Goal: Task Accomplishment & Management: Use online tool/utility

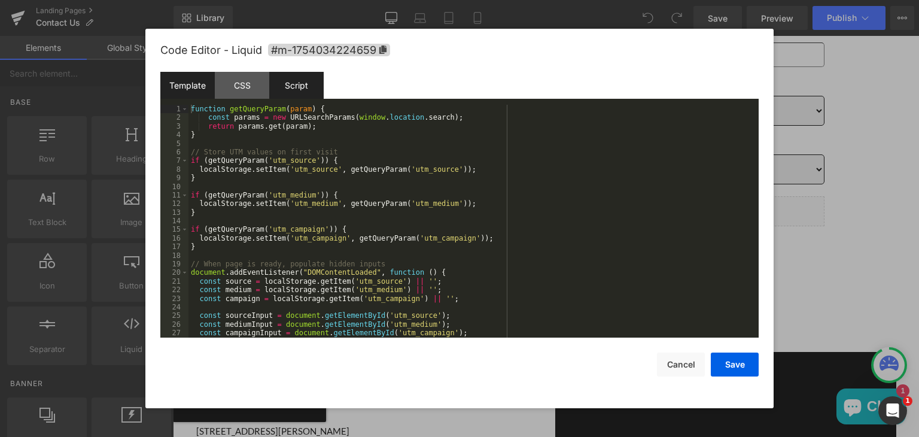
click at [177, 93] on div "Template" at bounding box center [187, 85] width 54 height 27
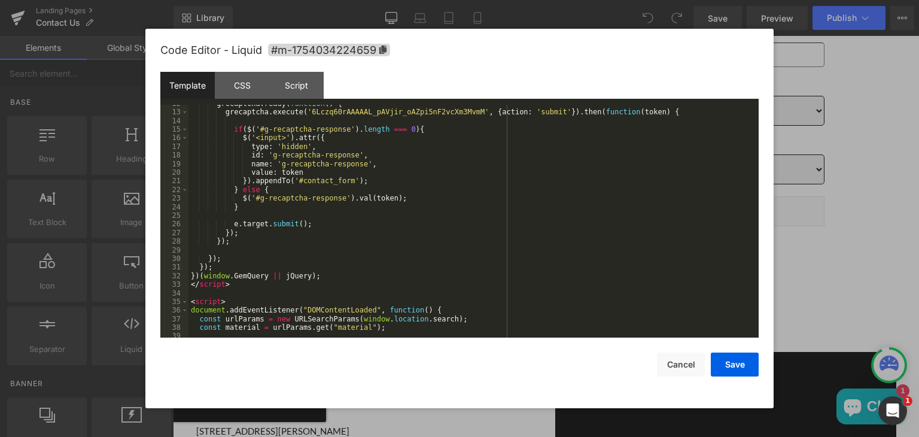
scroll to position [100, 0]
click at [291, 83] on div "Script" at bounding box center [296, 85] width 54 height 27
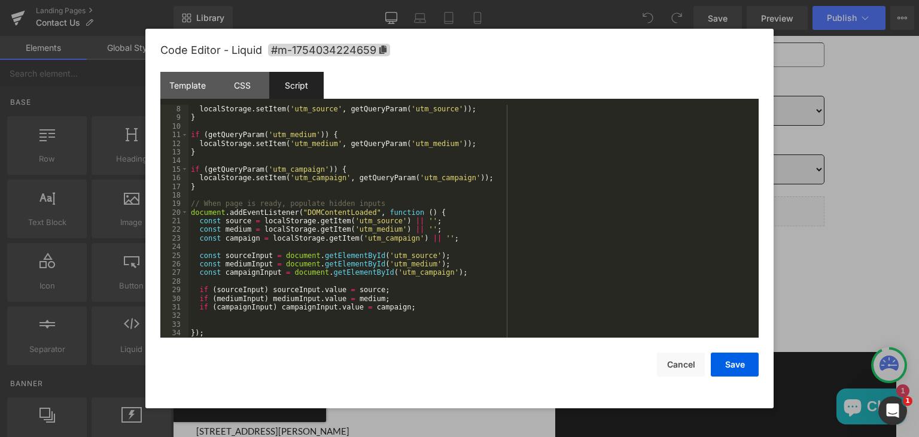
scroll to position [60, 0]
click at [184, 83] on div "Template" at bounding box center [187, 85] width 54 height 27
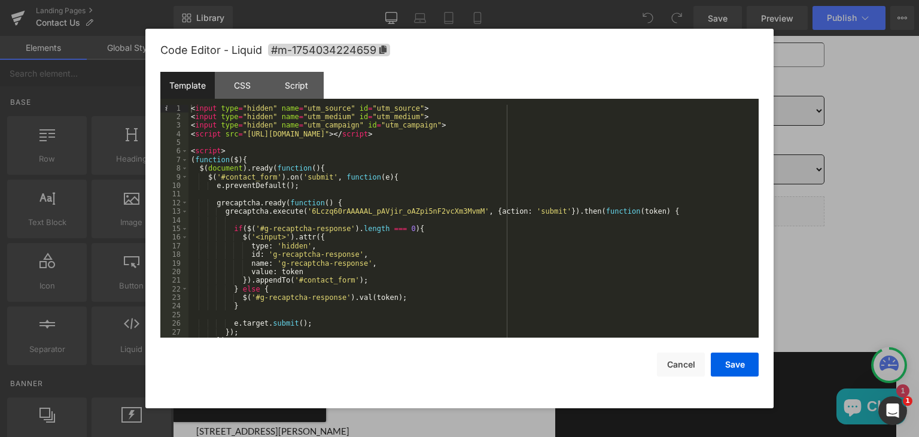
scroll to position [0, 0]
click at [692, 358] on button "Cancel" at bounding box center [681, 364] width 48 height 24
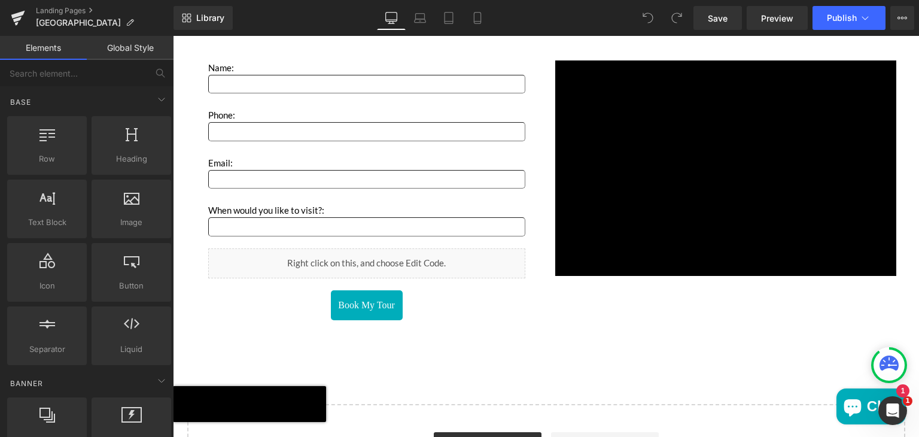
scroll to position [1977, 0]
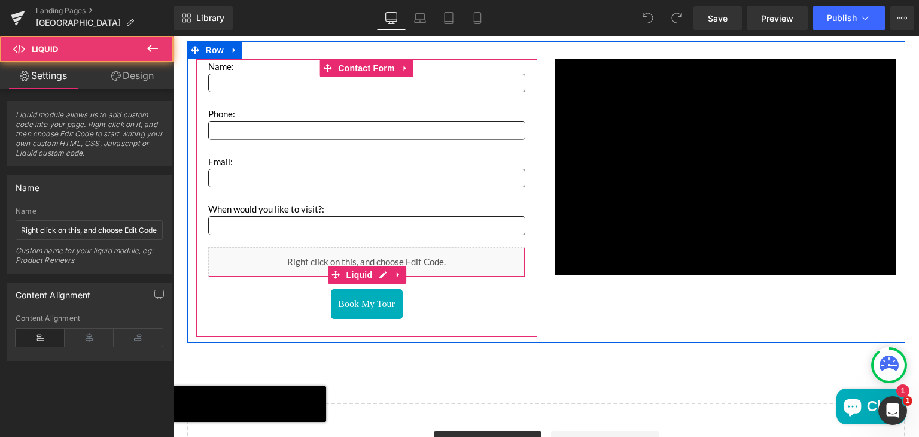
click at [364, 266] on div "Liquid" at bounding box center [366, 262] width 317 height 30
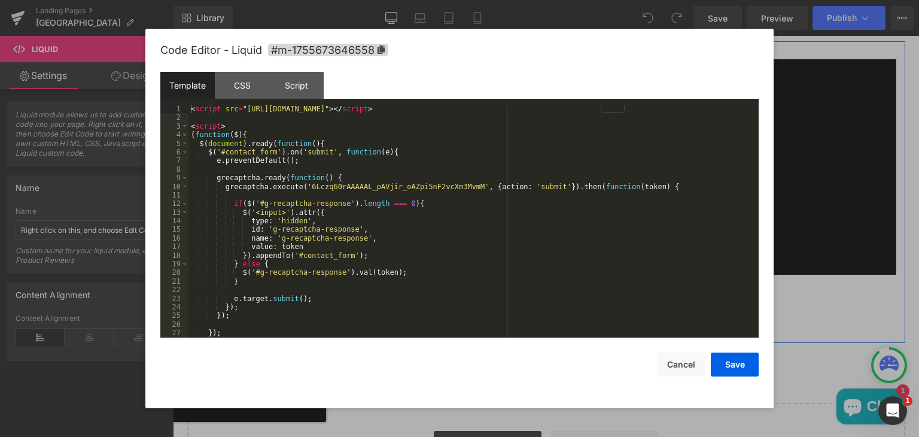
click at [379, 271] on icon "Main content" at bounding box center [382, 274] width 7 height 7
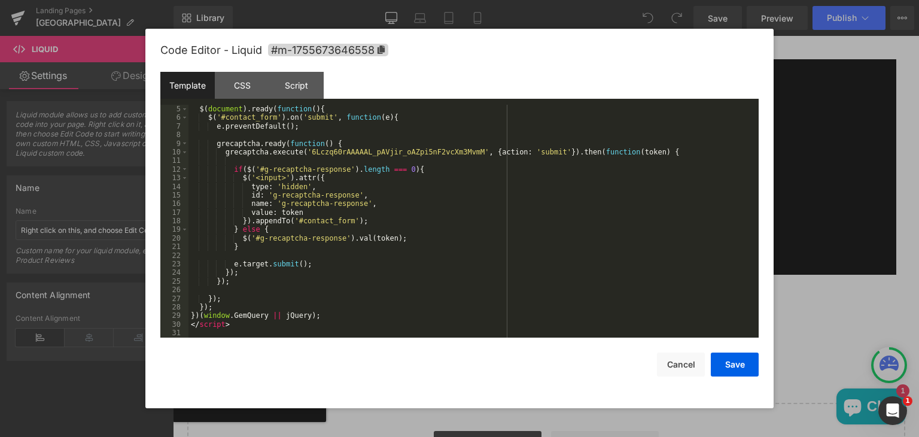
scroll to position [0, 0]
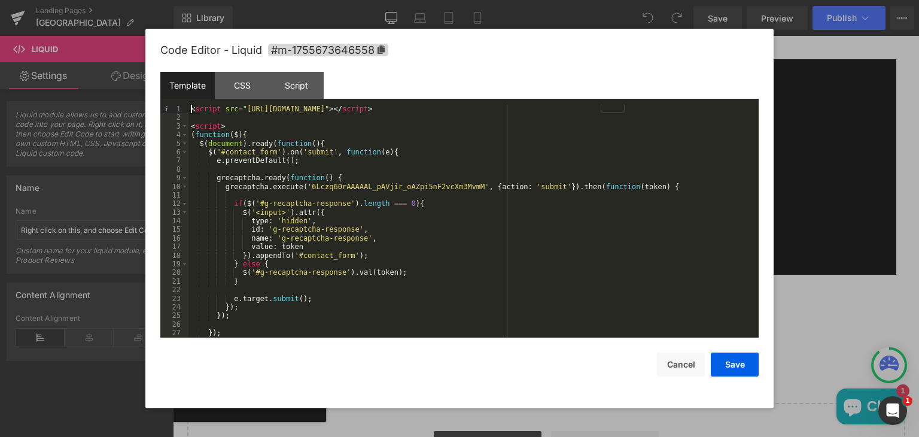
click at [189, 108] on div "< script src = "[URL][DOMAIN_NAME]" > </ script > < script > ( function ( $ ) {…" at bounding box center [470, 230] width 565 height 250
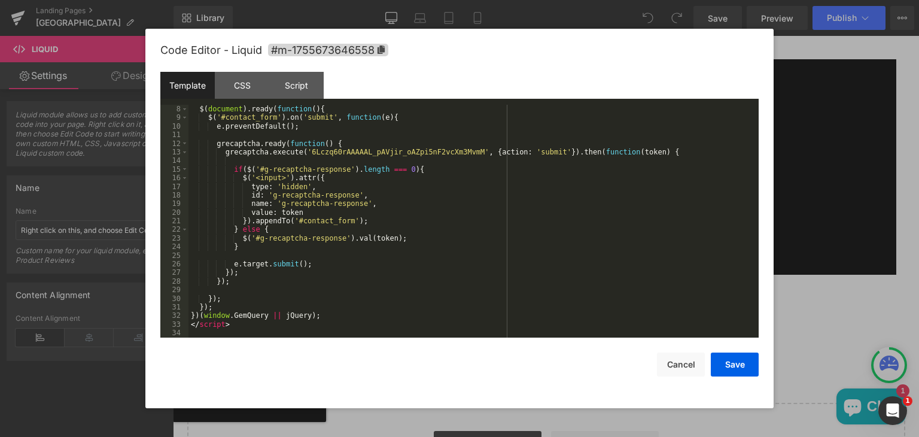
scroll to position [60, 0]
click at [288, 76] on div "Script" at bounding box center [296, 85] width 54 height 27
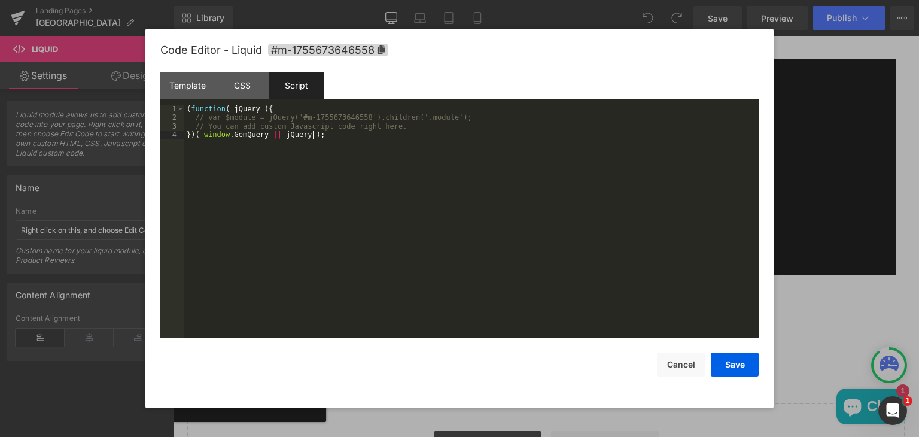
click at [303, 173] on div "( function ( jQuery ) { // var $module = jQuery('#m-1755673646558').children('.…" at bounding box center [471, 230] width 574 height 250
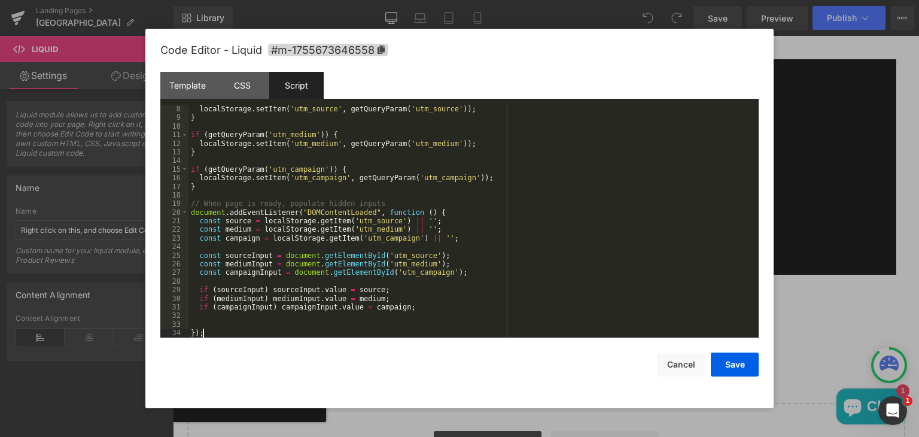
scroll to position [0, 0]
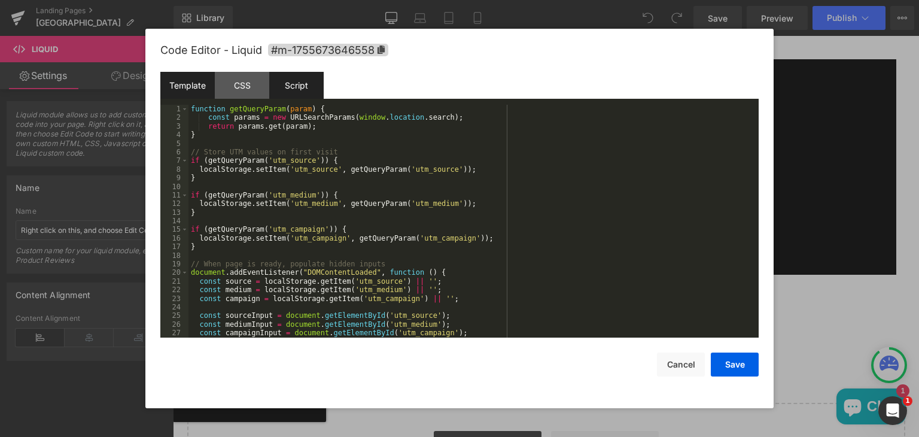
click at [181, 82] on div "Template" at bounding box center [187, 85] width 54 height 27
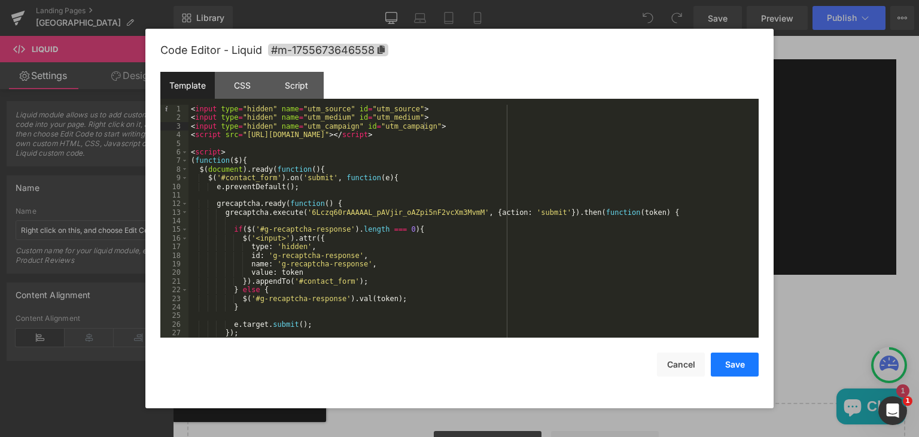
click at [728, 366] on button "Save" at bounding box center [734, 364] width 48 height 24
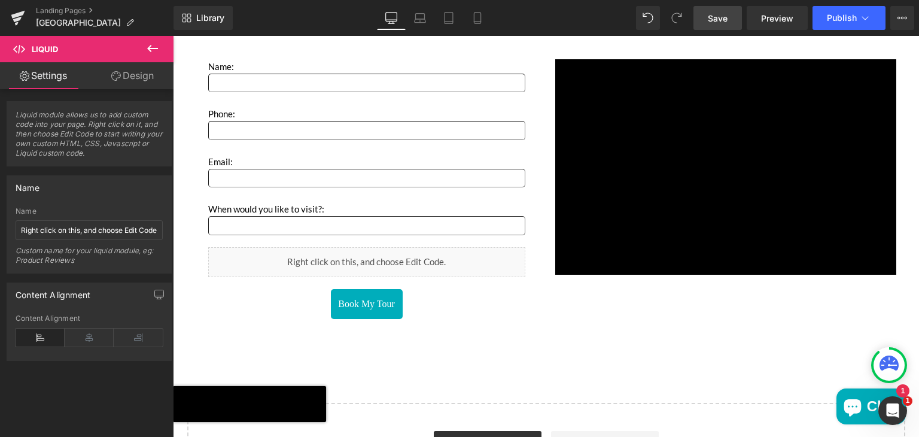
click at [721, 14] on span "Save" at bounding box center [717, 18] width 20 height 13
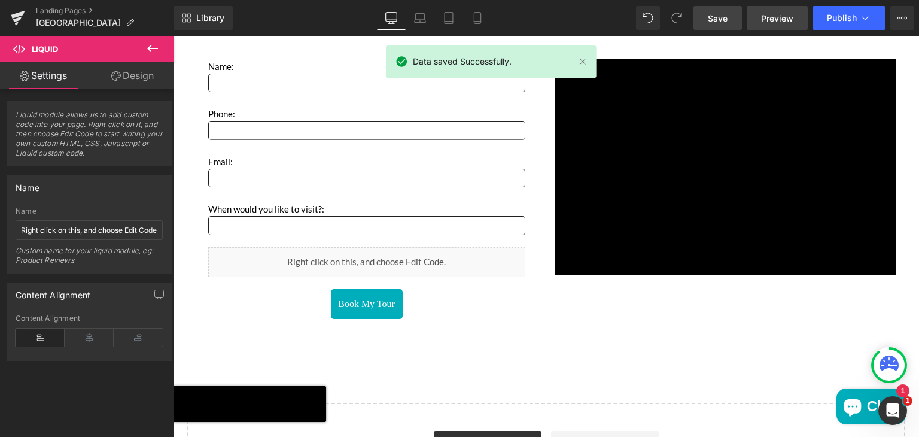
click at [771, 16] on span "Preview" at bounding box center [777, 18] width 32 height 13
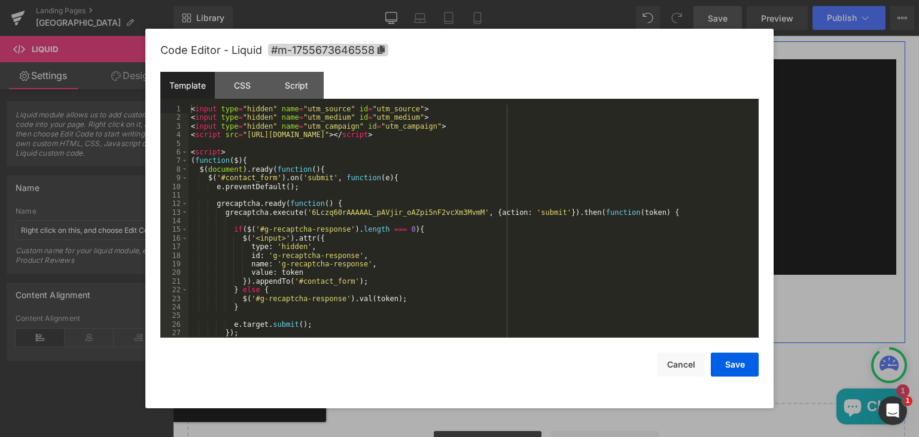
click at [380, 271] on icon "Main content" at bounding box center [379, 274] width 7 height 7
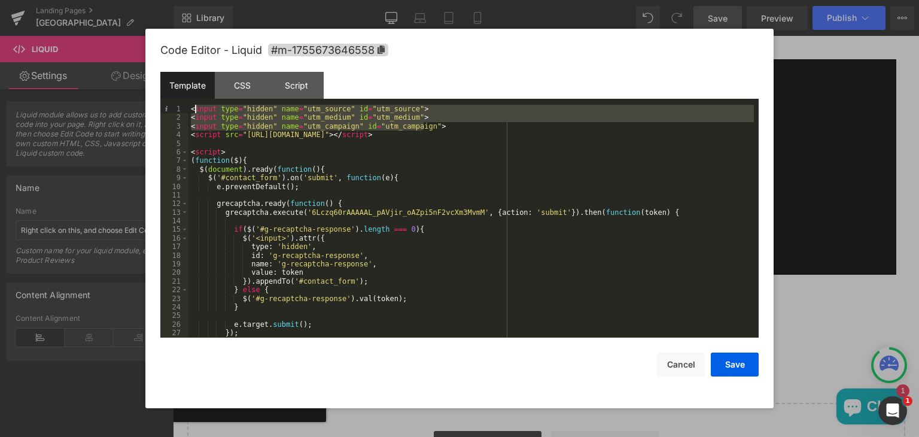
drag, startPoint x: 429, startPoint y: 124, endPoint x: 182, endPoint y: 108, distance: 247.5
click at [182, 108] on pre "1 2 3 4 5 6 7 8 9 10 11 12 13 14 15 16 17 18 19 20 21 22 23 24 25 26 27 28 < in…" at bounding box center [459, 221] width 598 height 233
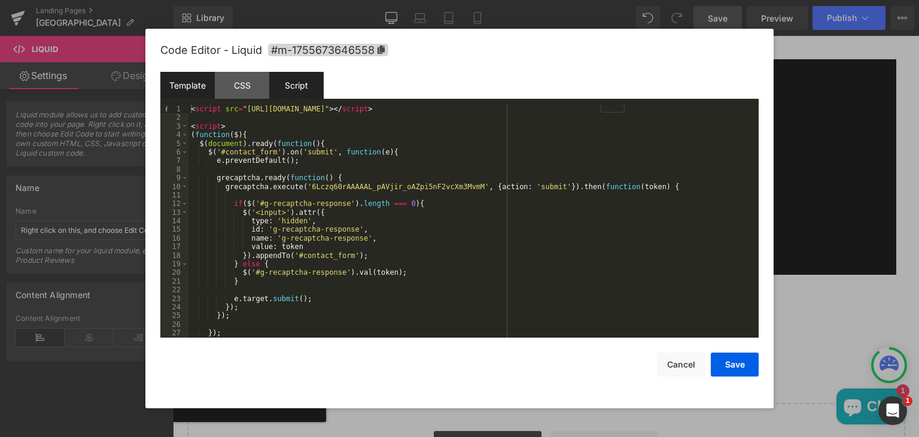
click at [285, 80] on div "Script" at bounding box center [296, 85] width 54 height 27
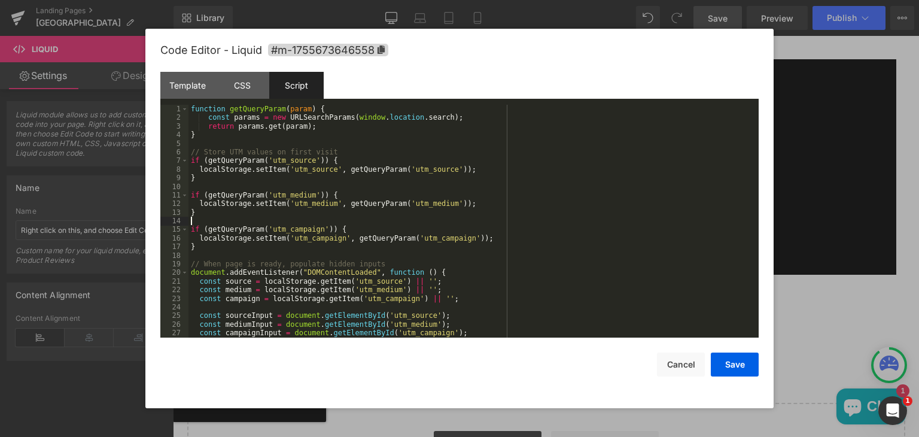
click at [378, 223] on div "function getQueryParam ( param ) { const params = new URLSearchParams ( window …" at bounding box center [470, 230] width 565 height 250
click at [340, 175] on div "function getQueryParam ( param ) { const params = new URLSearchParams ( window …" at bounding box center [470, 230] width 565 height 250
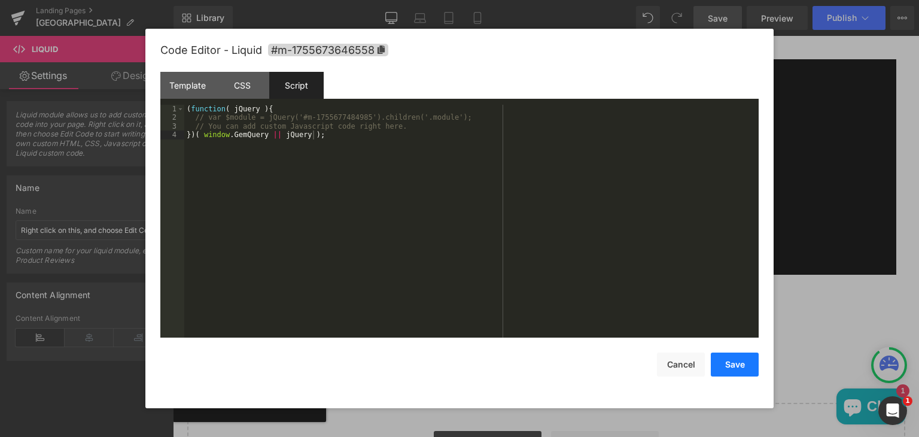
click at [727, 364] on button "Save" at bounding box center [734, 364] width 48 height 24
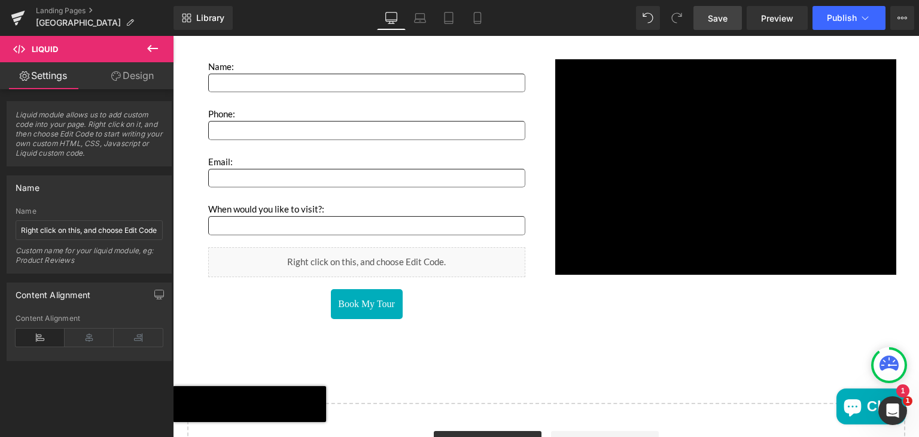
click at [716, 13] on span "Save" at bounding box center [717, 18] width 20 height 13
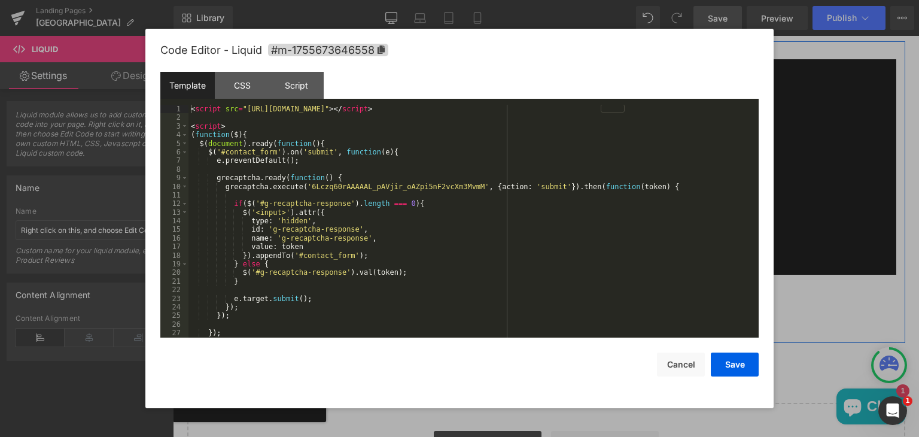
click at [374, 270] on link "Main content" at bounding box center [380, 274] width 13 height 14
click at [299, 83] on div "Script" at bounding box center [296, 85] width 54 height 27
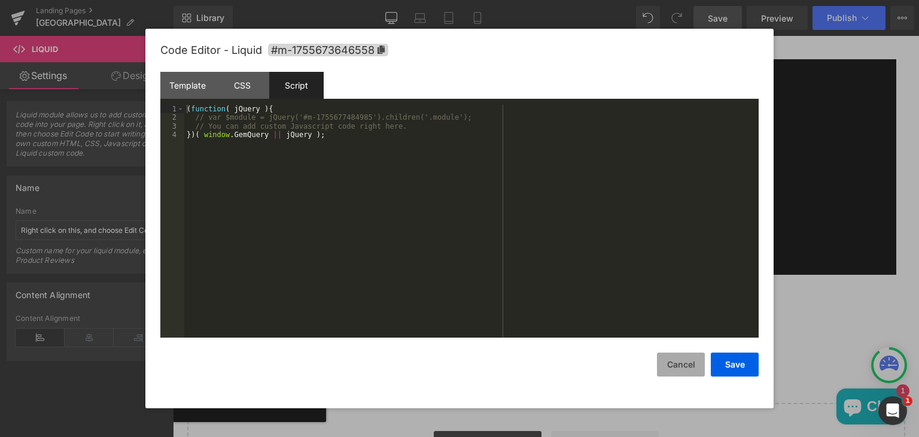
click at [678, 367] on button "Cancel" at bounding box center [681, 364] width 48 height 24
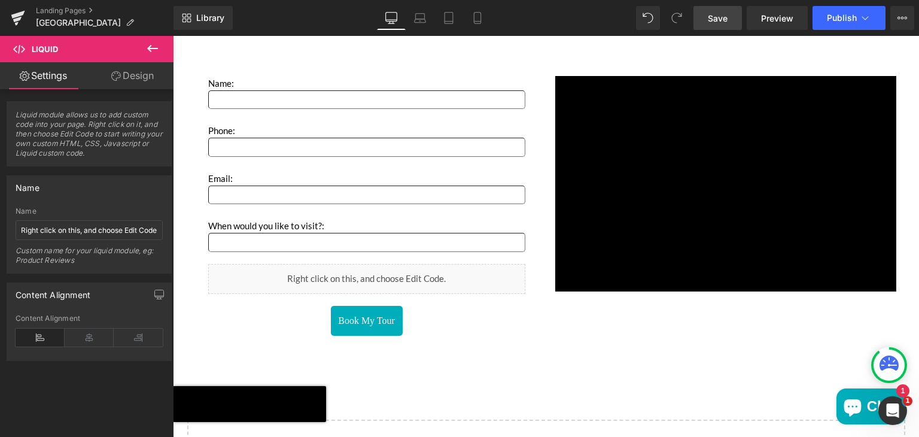
scroll to position [2020, 0]
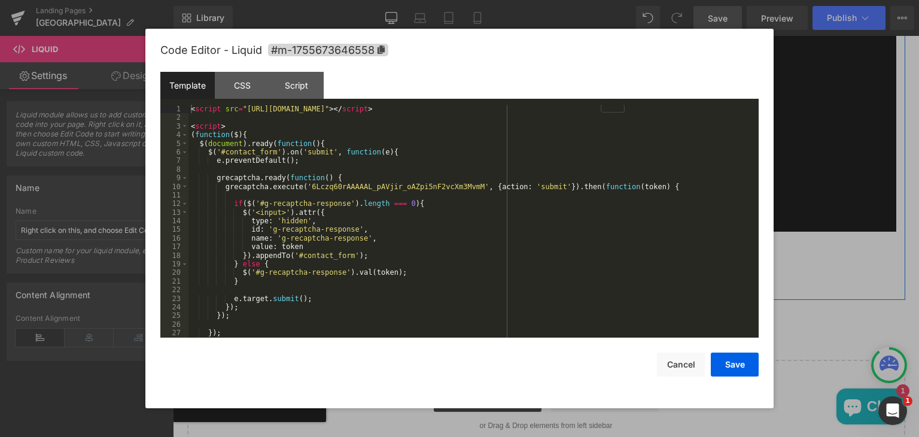
click at [379, 227] on icon "Main content" at bounding box center [383, 231] width 8 height 9
click at [191, 107] on div "< script src = "https://www.google.com/recaptcha/api.js?render=6Lczq60rAAAAAL_p…" at bounding box center [470, 230] width 565 height 250
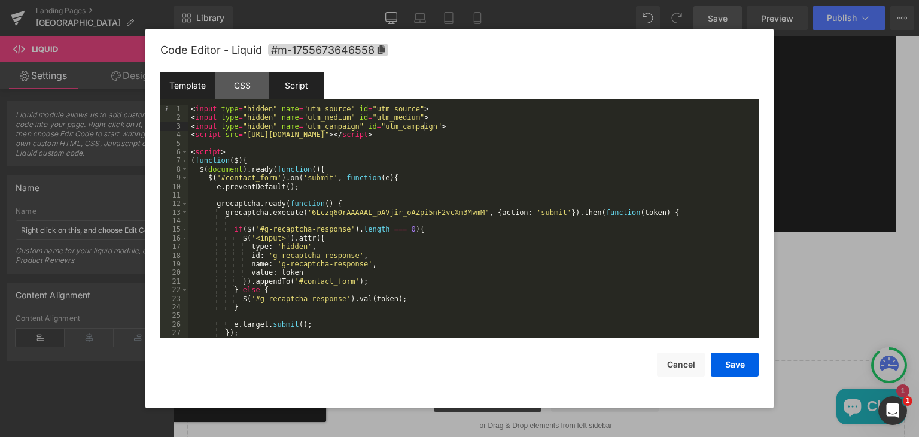
click at [288, 93] on div "Script" at bounding box center [296, 85] width 54 height 27
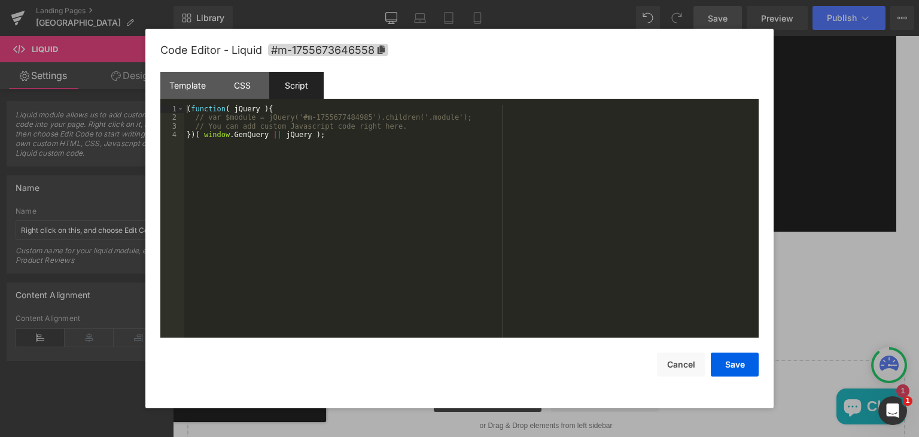
click at [329, 147] on div "( function ( jQuery ) { // var $module = jQuery('#m-1755677484985').children('.…" at bounding box center [471, 230] width 574 height 250
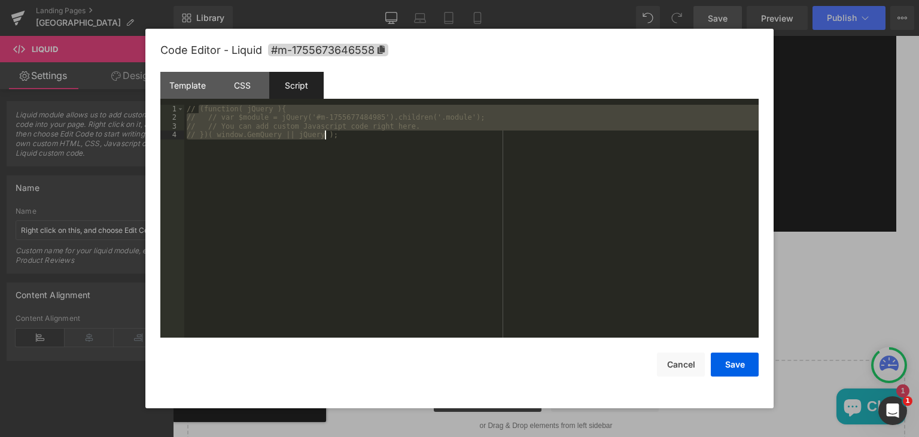
click at [329, 147] on div "// (function( jQuery ){ // // var $module = jQuery('#m-1755677484985').children…" at bounding box center [471, 221] width 574 height 233
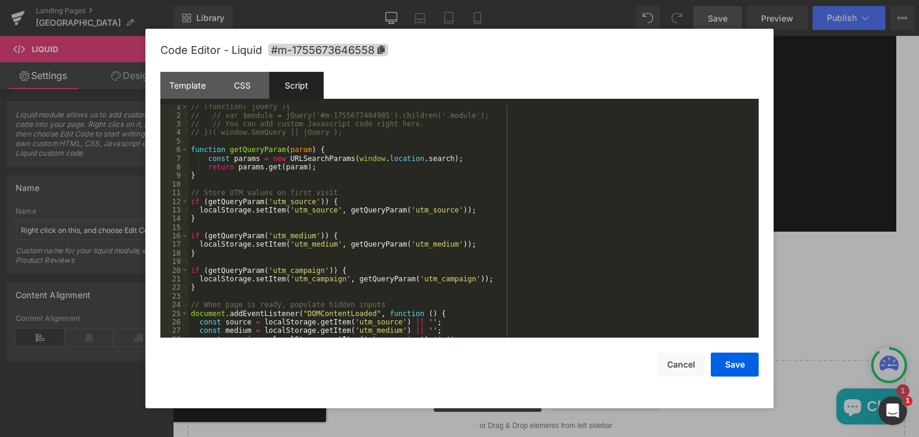
scroll to position [0, 0]
click at [726, 367] on button "Save" at bounding box center [734, 364] width 48 height 24
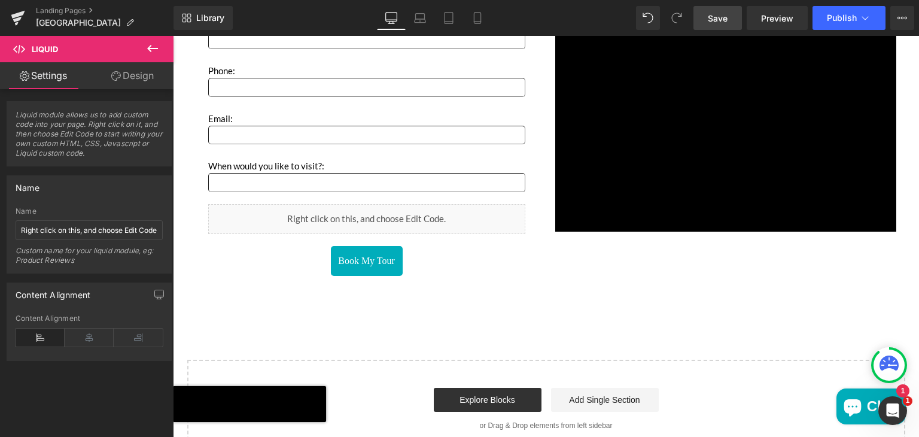
click at [717, 14] on span "Save" at bounding box center [717, 18] width 20 height 13
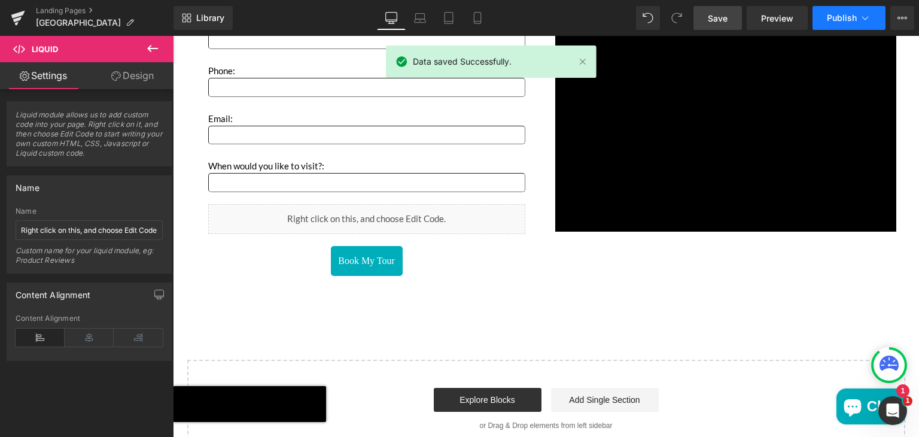
click at [853, 15] on span "Publish" at bounding box center [841, 18] width 30 height 10
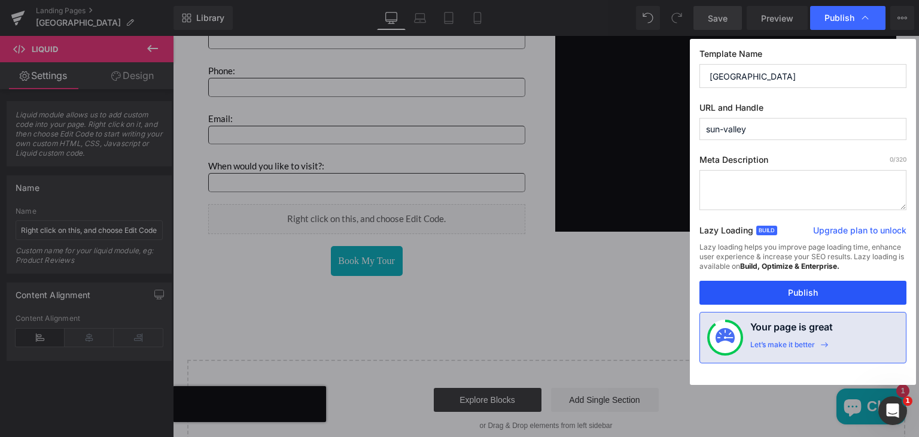
click at [797, 284] on button "Publish" at bounding box center [802, 292] width 207 height 24
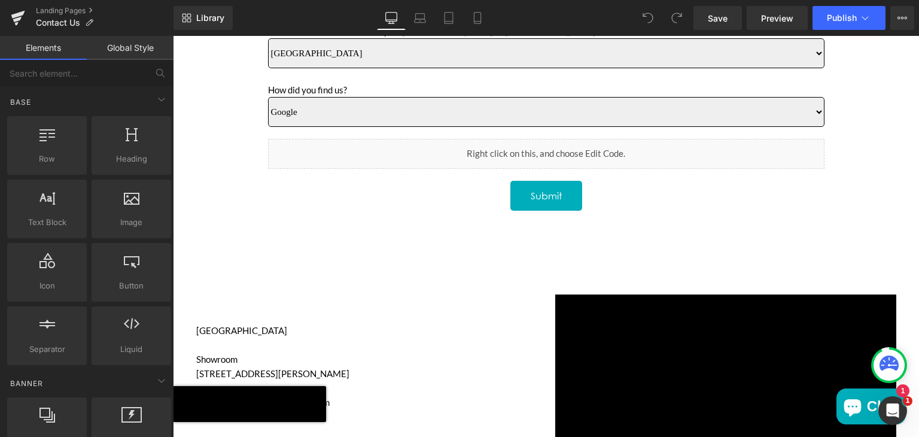
scroll to position [691, 0]
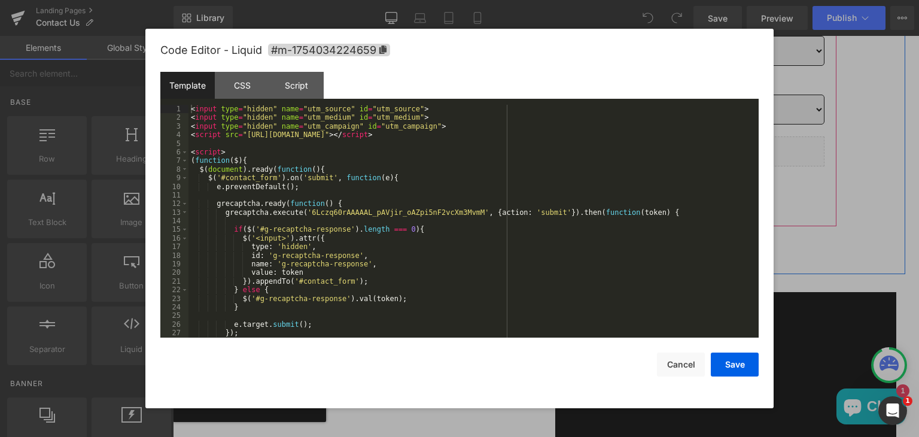
click at [557, 163] on icon "Main content" at bounding box center [559, 164] width 6 height 6
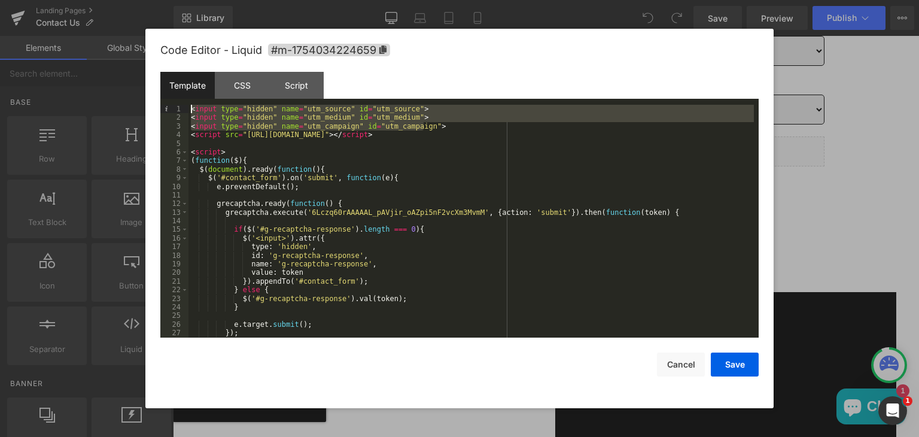
drag, startPoint x: 427, startPoint y: 124, endPoint x: 185, endPoint y: 111, distance: 242.6
click at [185, 111] on pre "1 2 3 4 5 6 7 8 9 10 11 12 13 14 15 16 17 18 19 20 21 22 23 24 25 26 27 28 < in…" at bounding box center [459, 221] width 598 height 233
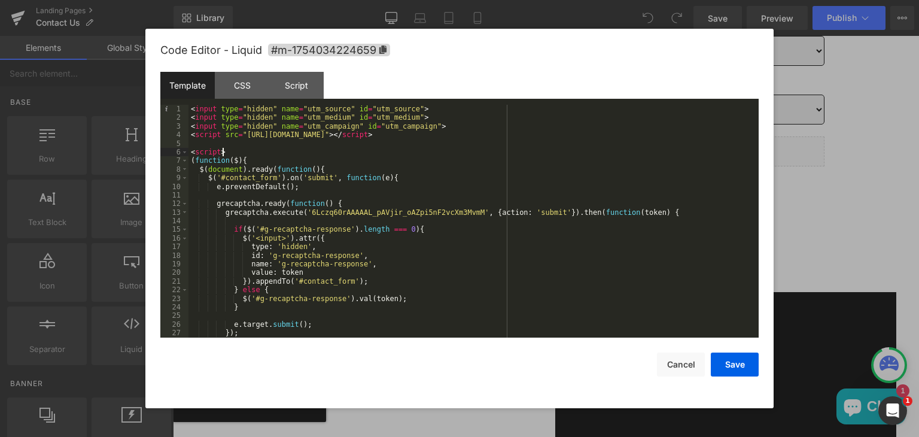
click at [402, 156] on div "< input type = "hidden" name = "utm_source" id = "utm_source" > < input type = …" at bounding box center [470, 230] width 565 height 250
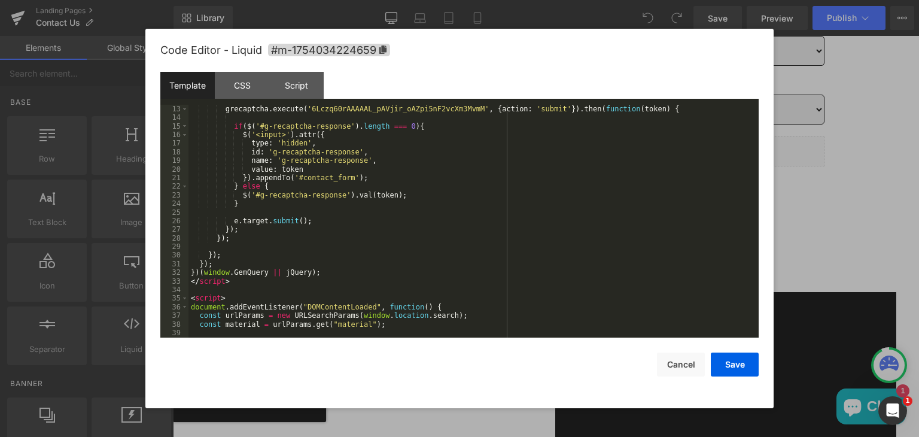
scroll to position [0, 0]
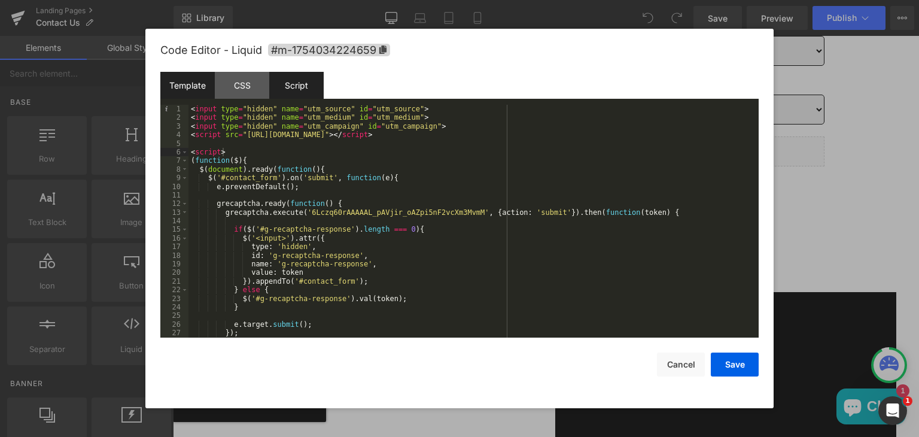
click at [299, 87] on div "Script" at bounding box center [296, 85] width 54 height 27
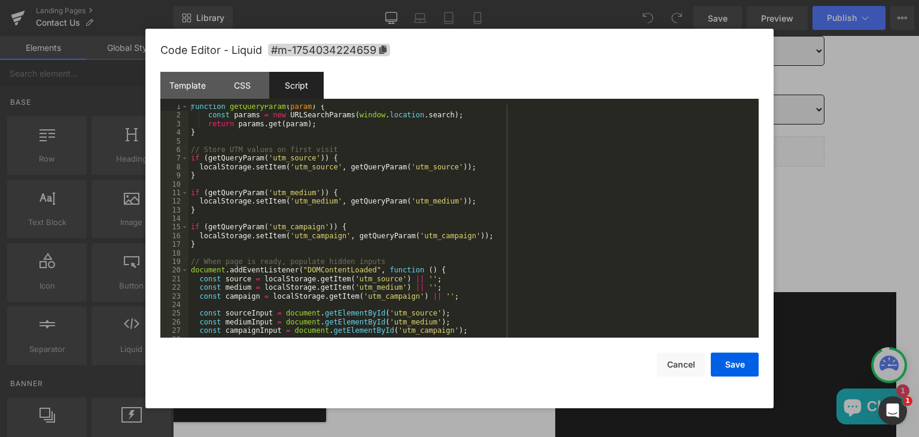
scroll to position [60, 0]
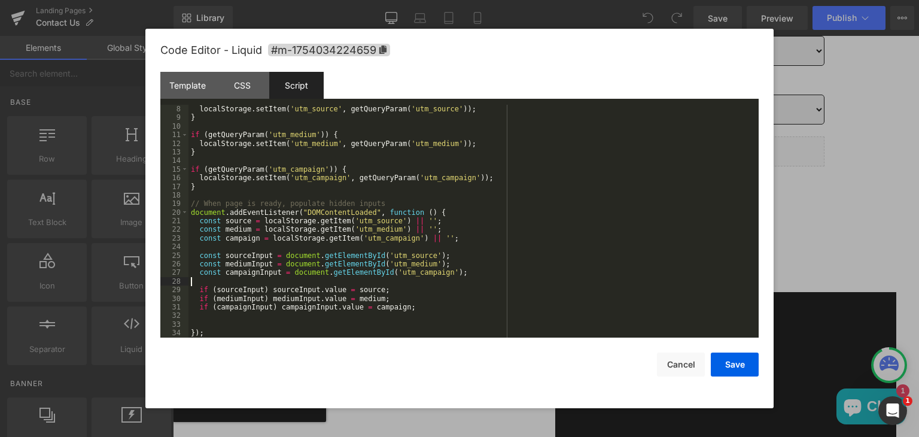
click at [426, 282] on div "localStorage . setItem ( 'utm_source' , getQueryParam ( 'utm_source' )) ; } if …" at bounding box center [470, 230] width 565 height 250
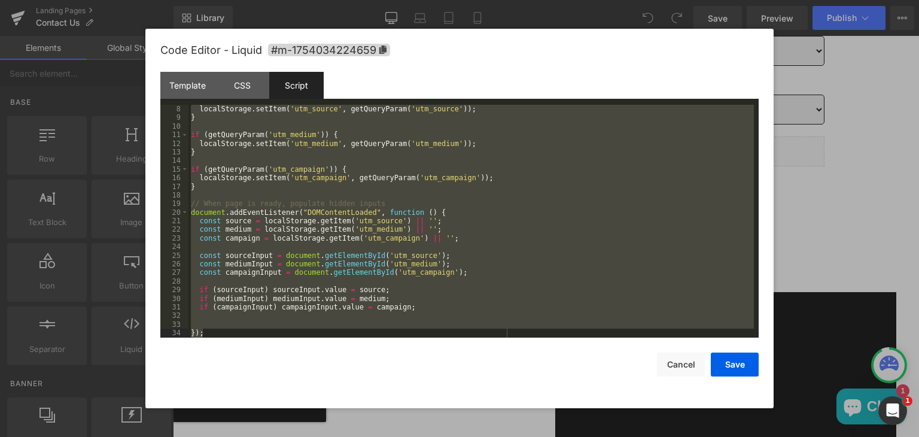
scroll to position [0, 0]
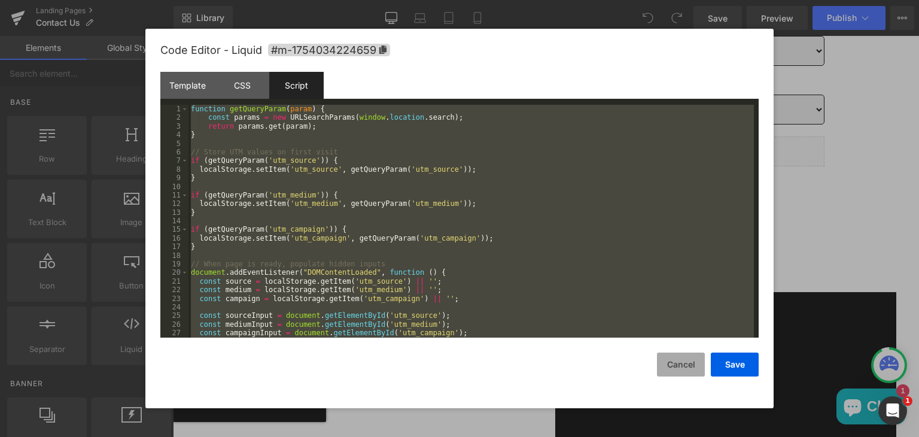
click at [677, 367] on button "Cancel" at bounding box center [681, 364] width 48 height 24
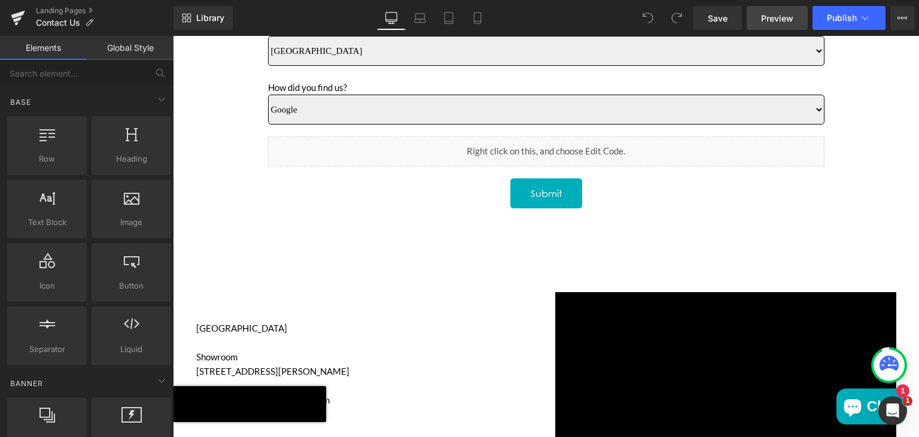
click at [773, 14] on span "Preview" at bounding box center [777, 18] width 32 height 13
click at [770, 17] on span "Preview" at bounding box center [777, 18] width 32 height 13
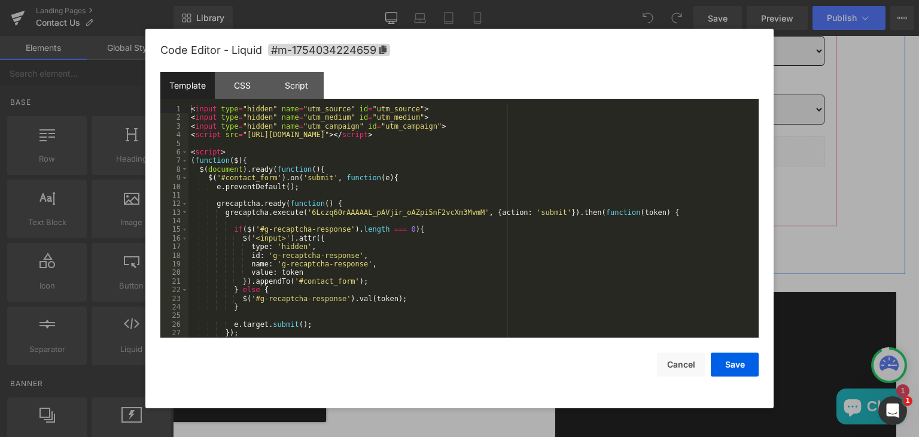
click at [560, 161] on icon "Main content" at bounding box center [559, 164] width 6 height 6
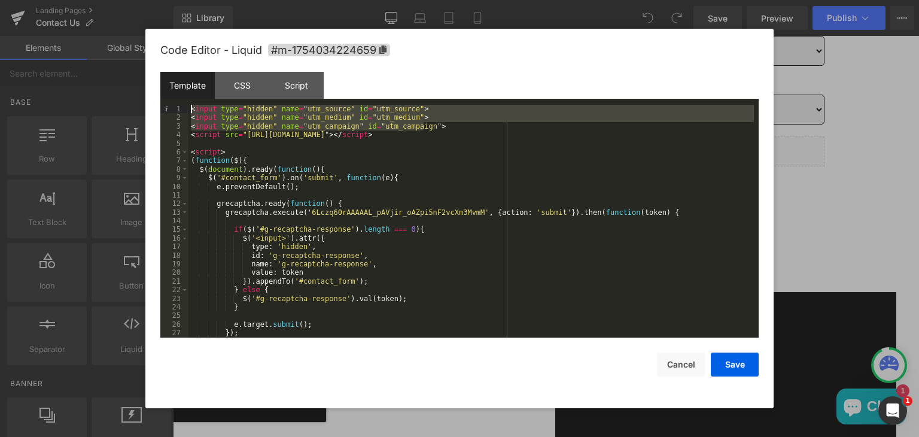
drag, startPoint x: 428, startPoint y: 125, endPoint x: 186, endPoint y: 110, distance: 242.1
click at [186, 110] on pre "1 2 3 4 5 6 7 8 9 10 11 12 13 14 15 16 17 18 19 20 21 22 23 24 25 26 27 28 < in…" at bounding box center [459, 221] width 598 height 233
click at [300, 90] on div "Script" at bounding box center [296, 85] width 54 height 27
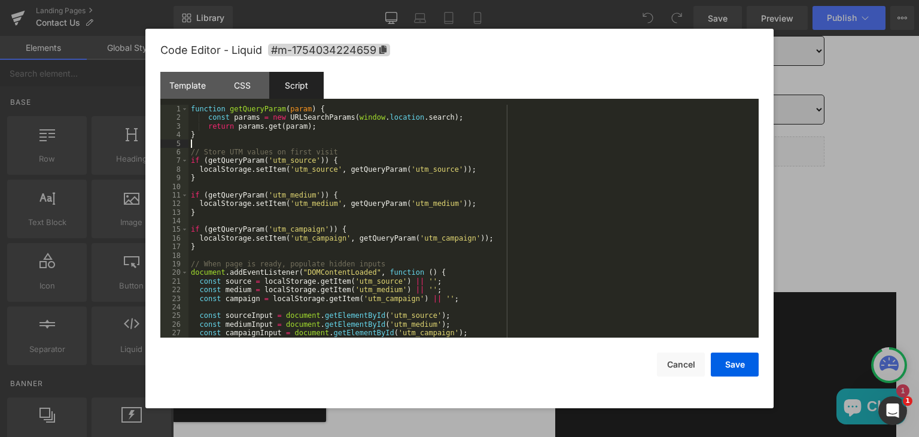
click at [382, 144] on div "function getQueryParam ( param ) { const params = new URLSearchParams ( window …" at bounding box center [470, 230] width 565 height 250
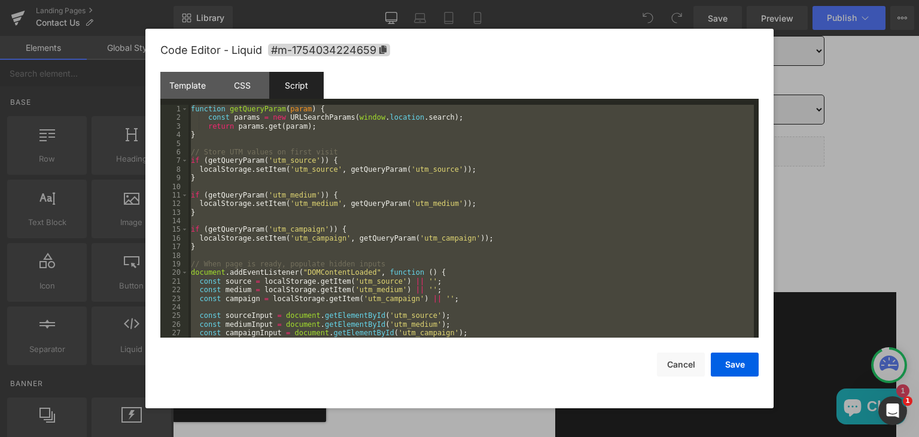
click at [382, 144] on div "function getQueryParam ( param ) { const params = new URLSearchParams ( window …" at bounding box center [470, 221] width 565 height 233
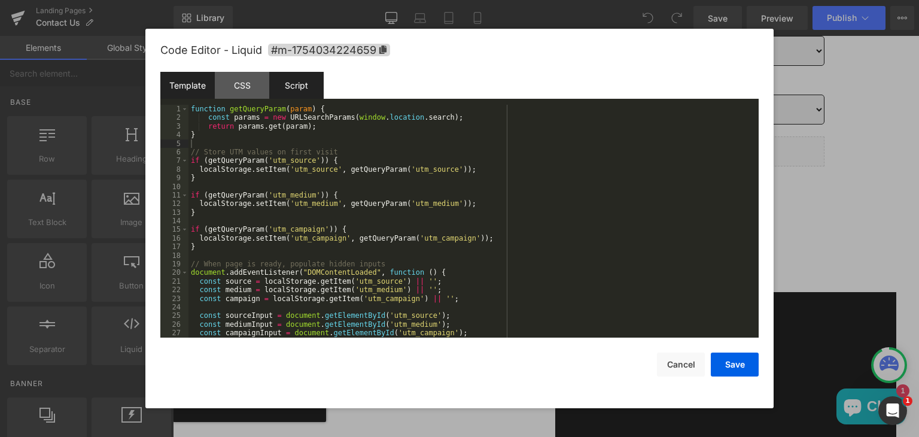
click at [190, 84] on div "Template" at bounding box center [187, 85] width 54 height 27
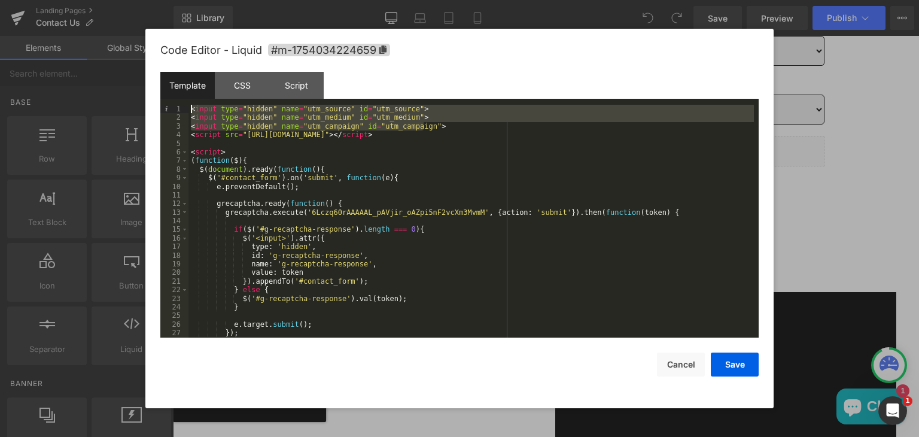
click at [429, 123] on div "< input type = "hidden" name = "utm_source" id = "utm_source" > < input type = …" at bounding box center [470, 221] width 565 height 233
drag, startPoint x: 429, startPoint y: 123, endPoint x: 189, endPoint y: 109, distance: 240.2
click at [189, 109] on div "< input type = "hidden" name = "utm_source" id = "utm_source" > < input type = …" at bounding box center [470, 230] width 565 height 250
click at [293, 87] on div "Script" at bounding box center [296, 85] width 54 height 27
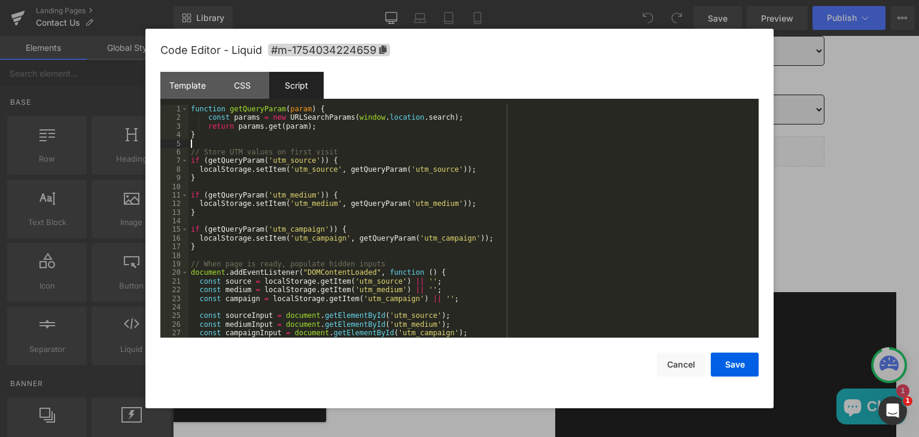
click at [305, 140] on div "function getQueryParam ( param ) { const params = new URLSearchParams ( window …" at bounding box center [470, 230] width 565 height 250
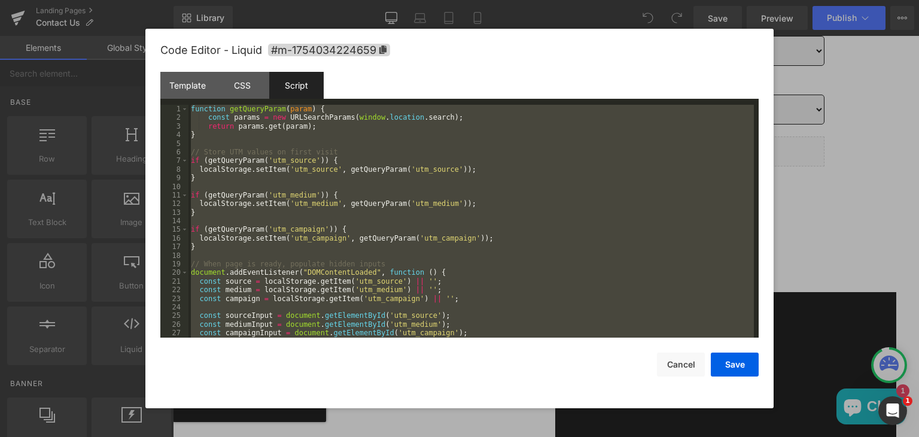
click at [305, 140] on div "function getQueryParam ( param ) { const params = new URLSearchParams ( window …" at bounding box center [470, 221] width 565 height 233
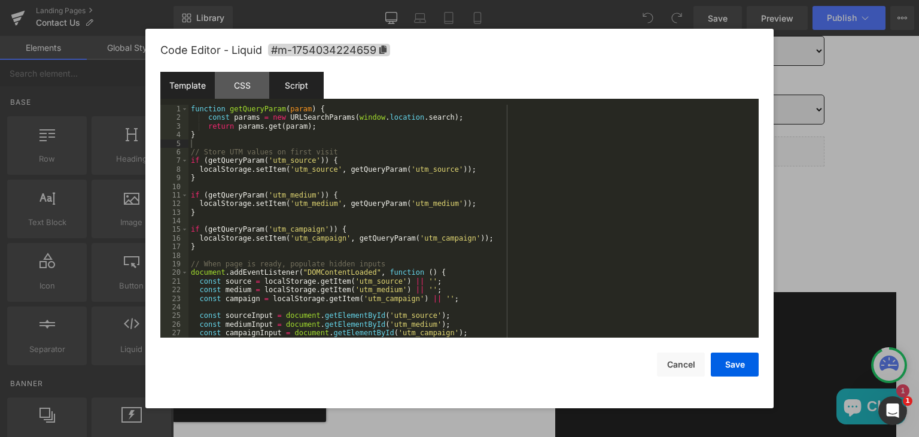
click at [181, 80] on div "Template" at bounding box center [187, 85] width 54 height 27
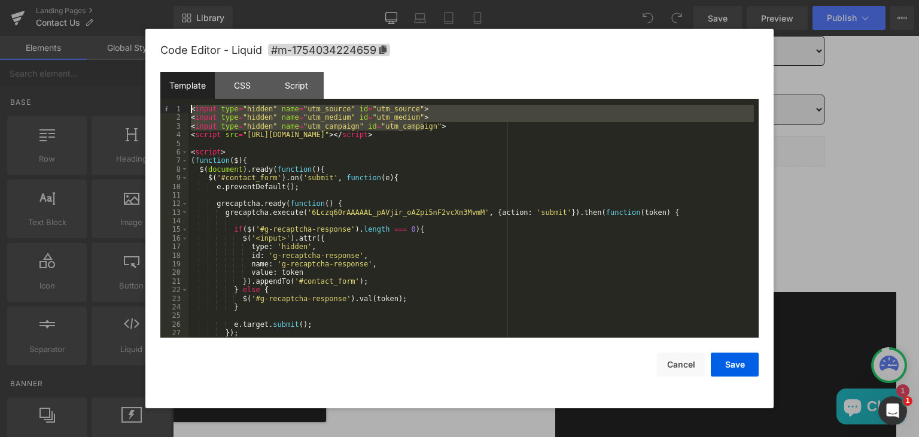
click at [436, 127] on div "< input type = "hidden" name = "utm_source" id = "utm_source" > < input type = …" at bounding box center [470, 221] width 565 height 233
drag, startPoint x: 436, startPoint y: 127, endPoint x: 187, endPoint y: 108, distance: 250.1
click at [187, 108] on pre "1 2 3 4 5 6 7 8 9 10 11 12 13 14 15 16 17 18 19 20 21 22 23 24 25 26 27 28 < in…" at bounding box center [459, 221] width 598 height 233
click at [301, 89] on div "Script" at bounding box center [296, 85] width 54 height 27
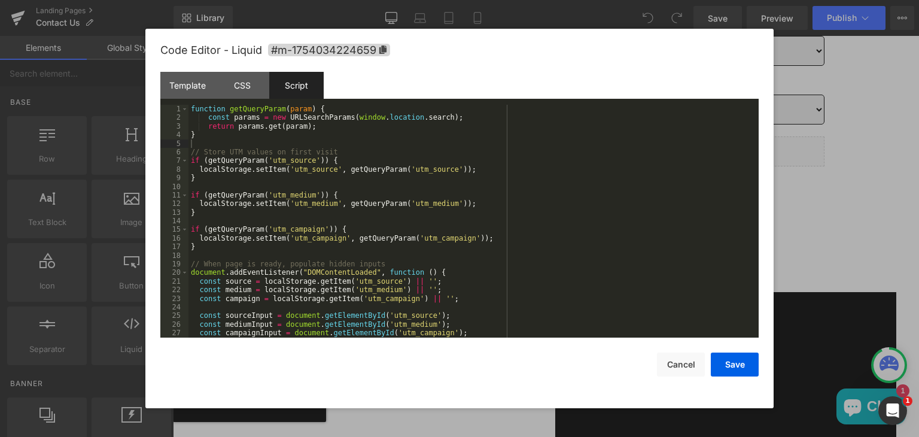
click at [387, 169] on div "function getQueryParam ( param ) { const params = new URLSearchParams ( window …" at bounding box center [470, 230] width 565 height 250
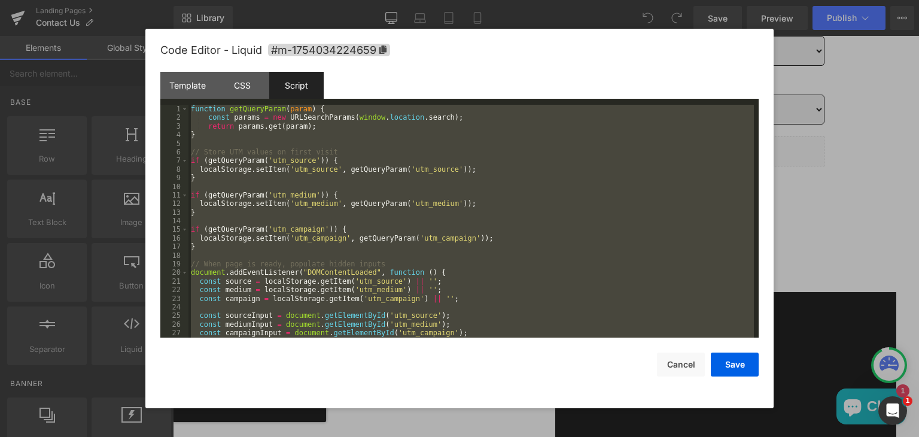
click at [387, 169] on div "function getQueryParam ( param ) { const params = new URLSearchParams ( window …" at bounding box center [470, 221] width 565 height 233
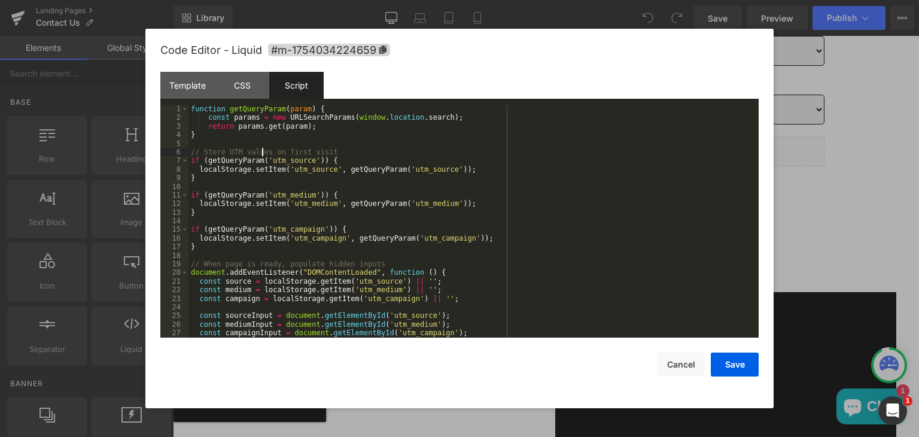
click at [263, 154] on div "function getQueryParam ( param ) { const params = new URLSearchParams ( window …" at bounding box center [470, 230] width 565 height 250
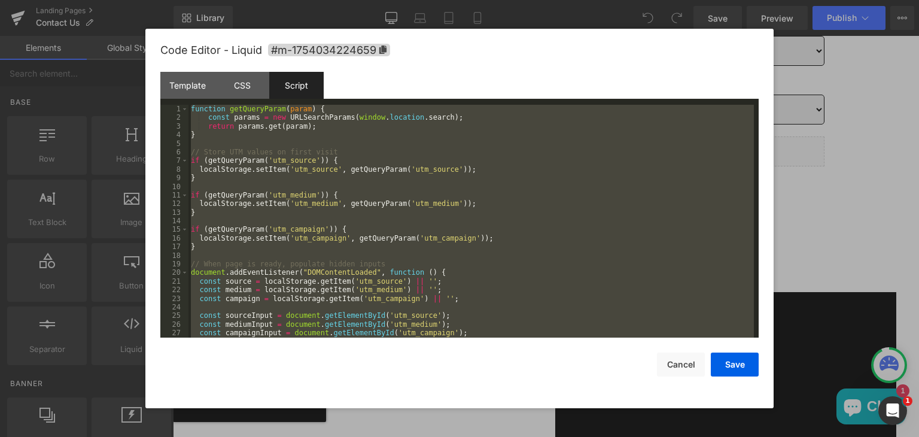
click at [263, 154] on div "function getQueryParam ( param ) { const params = new URLSearchParams ( window …" at bounding box center [470, 221] width 565 height 233
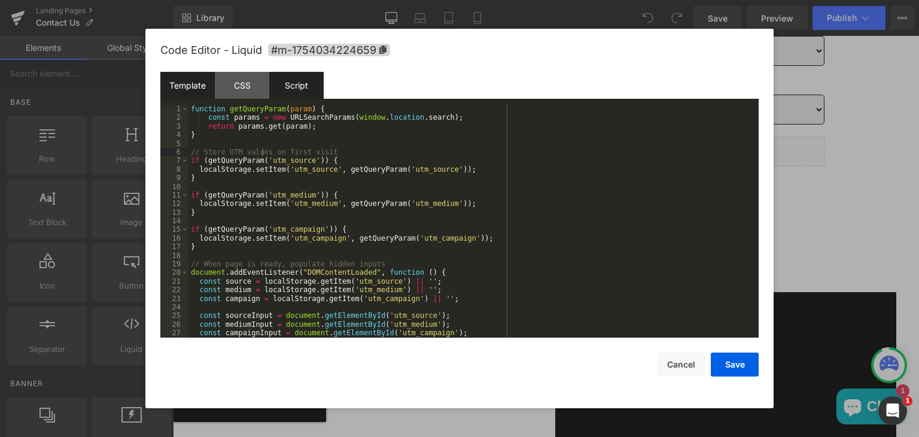
click at [187, 85] on div "Template" at bounding box center [187, 85] width 54 height 27
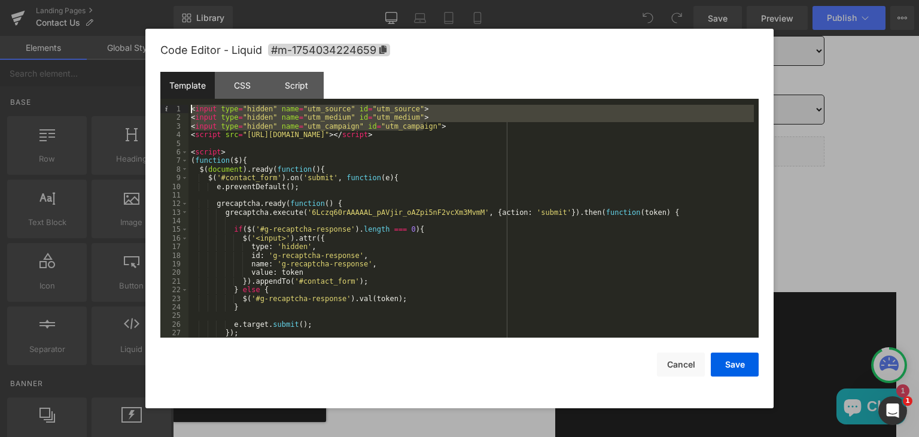
click at [440, 130] on div "< input type = "hidden" name = "utm_source" id = "utm_source" > < input type = …" at bounding box center [470, 221] width 565 height 233
drag, startPoint x: 427, startPoint y: 125, endPoint x: 188, endPoint y: 110, distance: 239.7
click at [188, 110] on pre "1 2 3 4 5 6 7 8 9 10 11 12 13 14 15 16 17 18 19 20 21 22 23 24 25 26 27 28 < in…" at bounding box center [459, 221] width 598 height 233
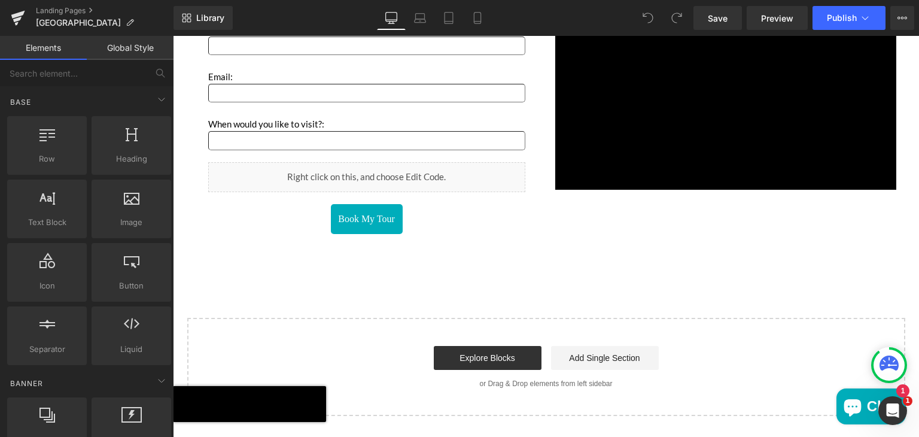
scroll to position [2028, 0]
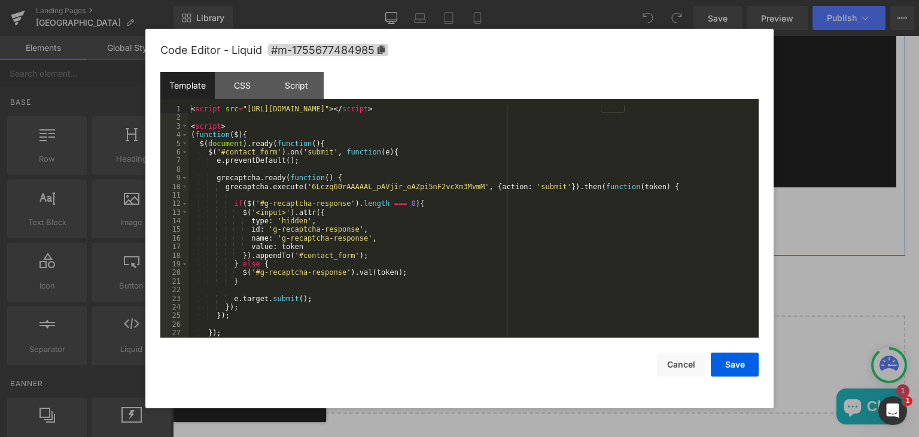
click at [376, 184] on icon "Main content" at bounding box center [379, 187] width 7 height 7
click at [307, 89] on div "Script" at bounding box center [296, 85] width 54 height 27
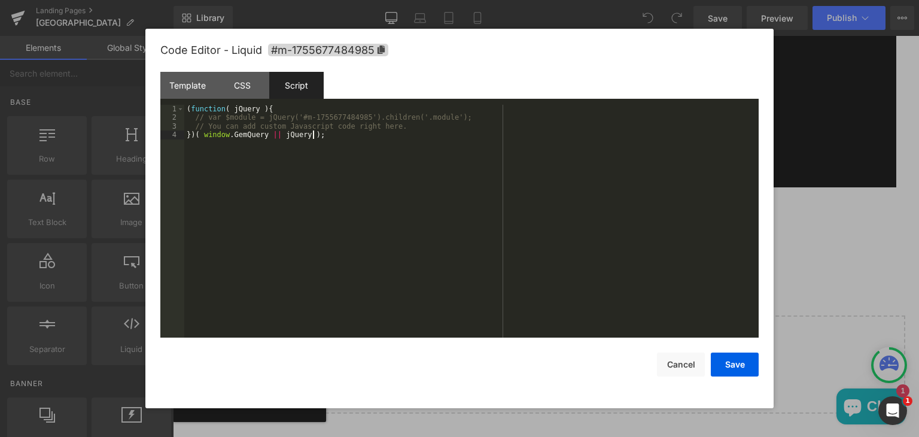
click at [329, 170] on div "( function ( jQuery ) { // var $module = jQuery('#m-1755677484985').children('.…" at bounding box center [471, 230] width 574 height 250
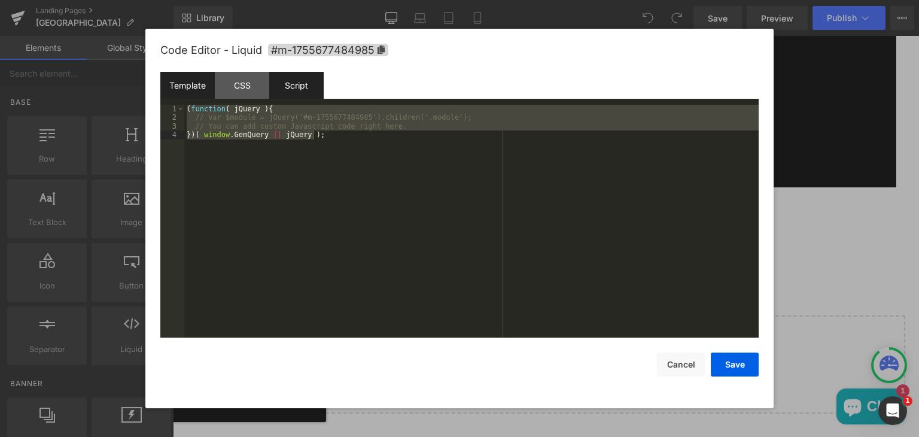
click at [188, 84] on div "Template" at bounding box center [187, 85] width 54 height 27
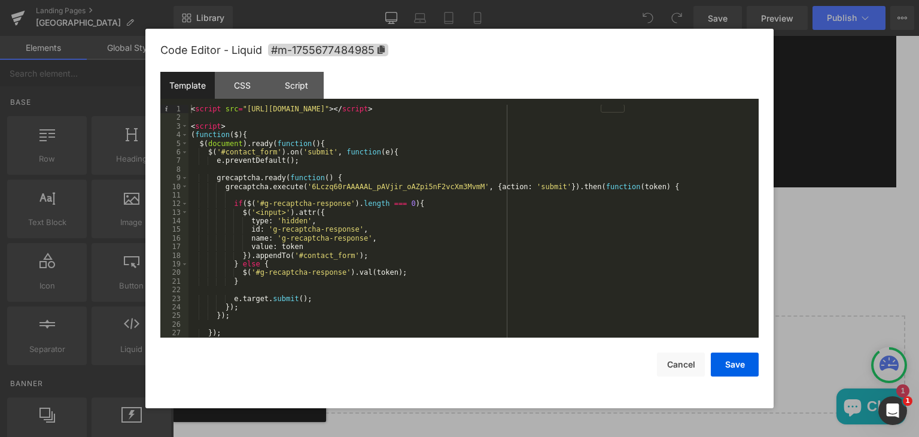
click at [190, 108] on div "< script src = "[URL][DOMAIN_NAME]" > </ script > < script > ( function ( $ ) {…" at bounding box center [470, 230] width 565 height 250
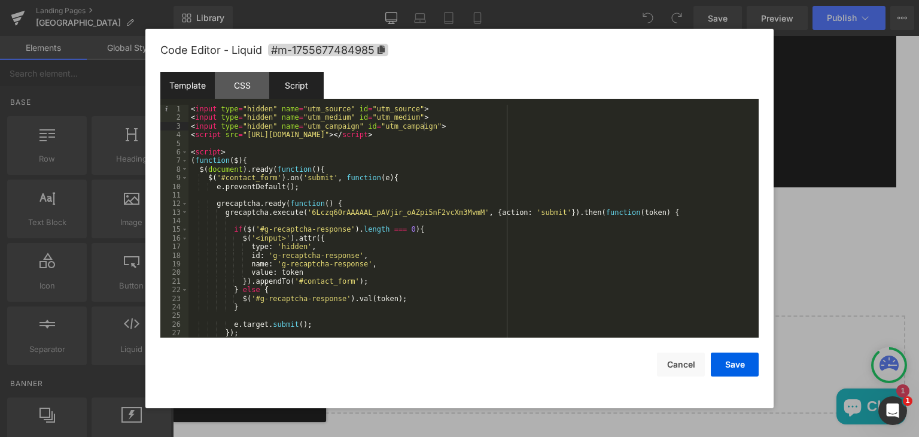
click at [295, 80] on div "Script" at bounding box center [296, 85] width 54 height 27
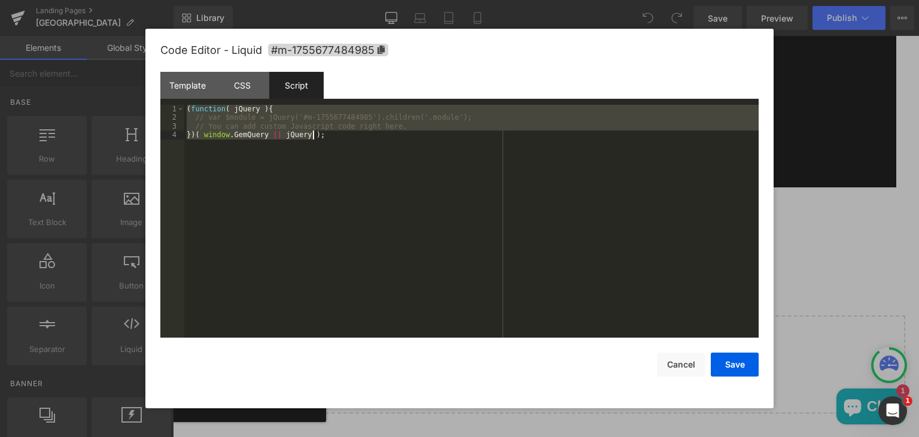
click at [335, 138] on div "( function ( jQuery ) { // var $module = jQuery('#m-1755677484985').children('.…" at bounding box center [471, 221] width 574 height 233
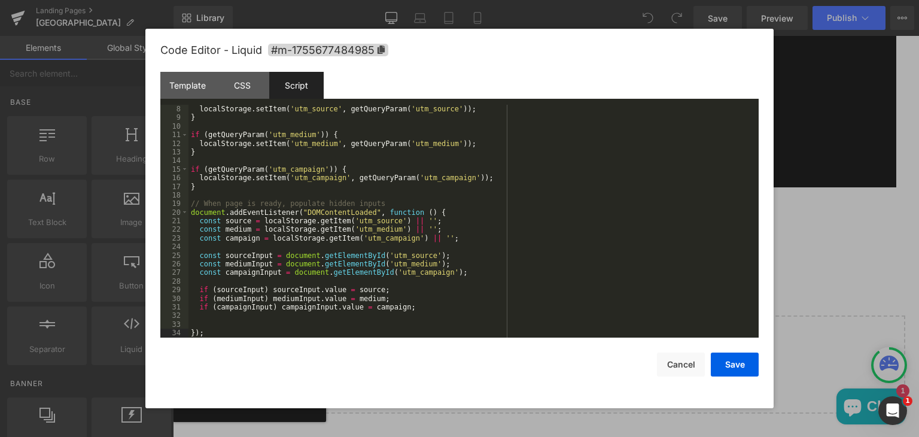
scroll to position [0, 0]
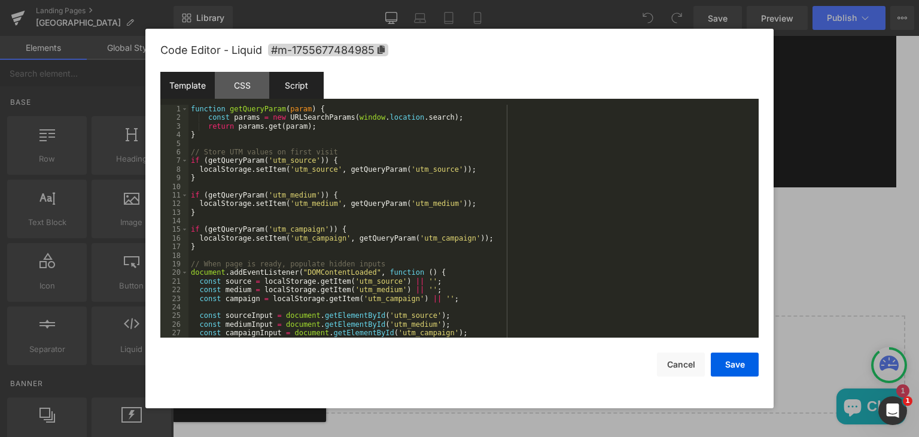
click at [191, 90] on div "Template" at bounding box center [187, 85] width 54 height 27
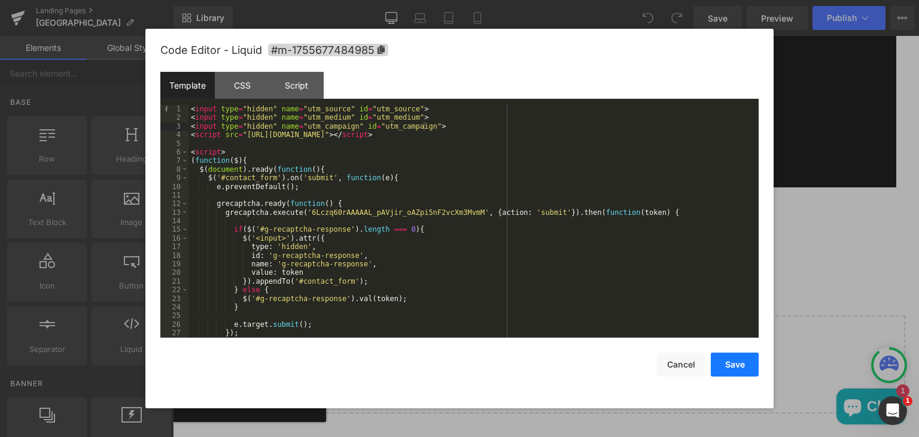
click at [728, 362] on button "Save" at bounding box center [734, 364] width 48 height 24
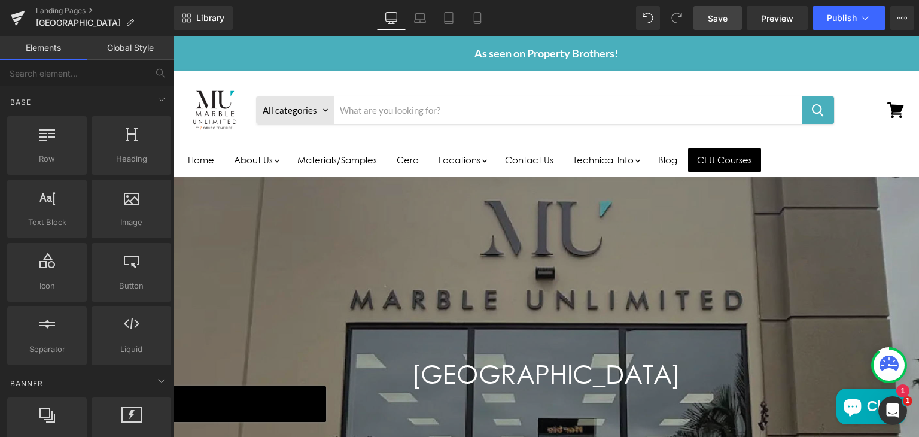
click at [719, 17] on span "Save" at bounding box center [717, 18] width 20 height 13
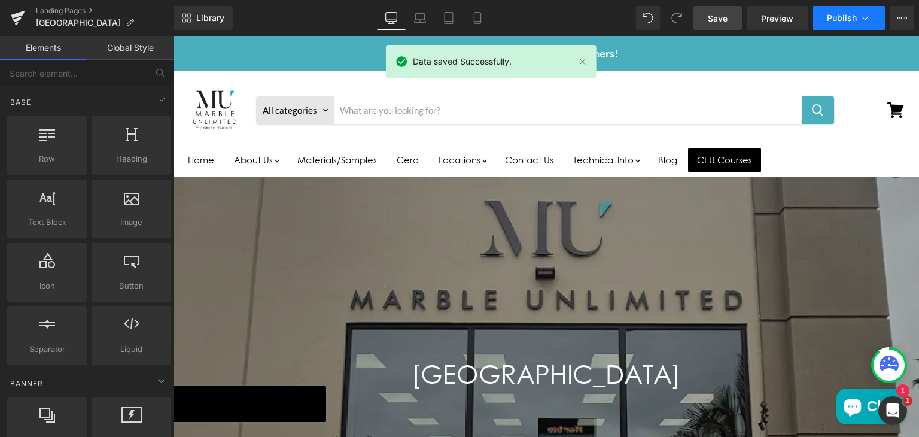
click at [867, 14] on icon at bounding box center [865, 18] width 12 height 12
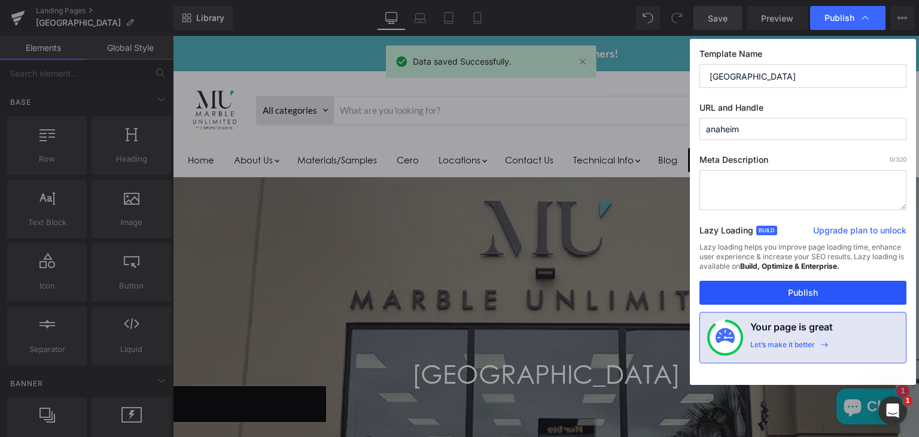
click at [794, 288] on button "Publish" at bounding box center [802, 292] width 207 height 24
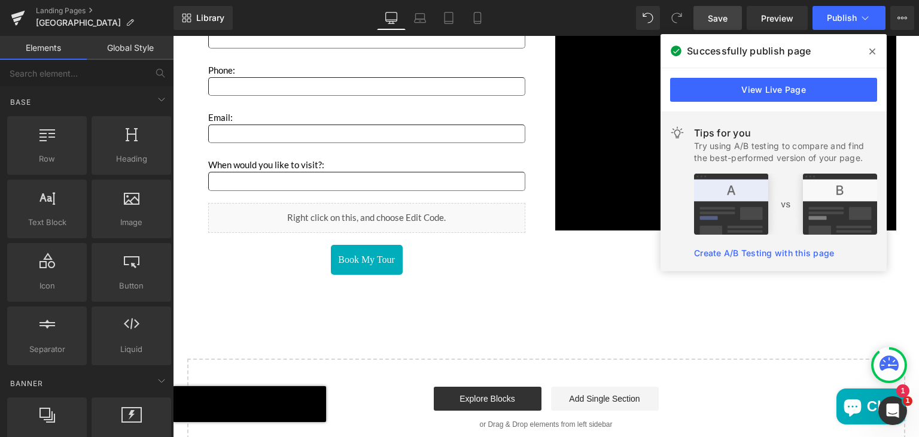
scroll to position [1984, 0]
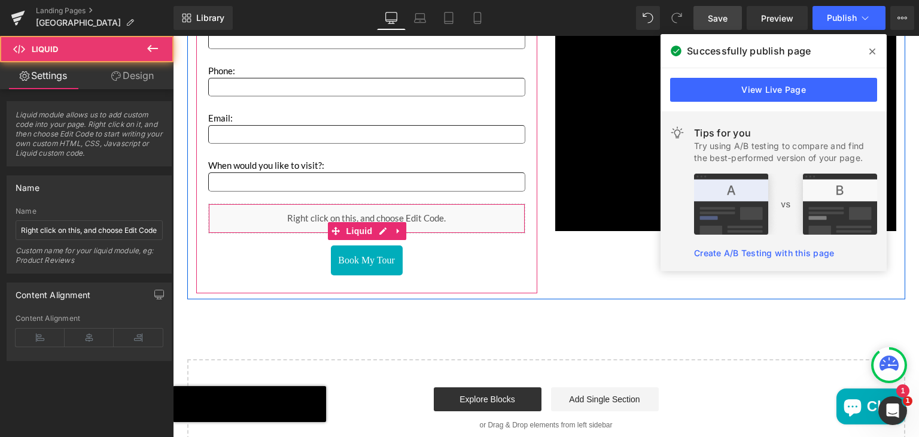
click at [380, 216] on div "Liquid" at bounding box center [366, 218] width 317 height 30
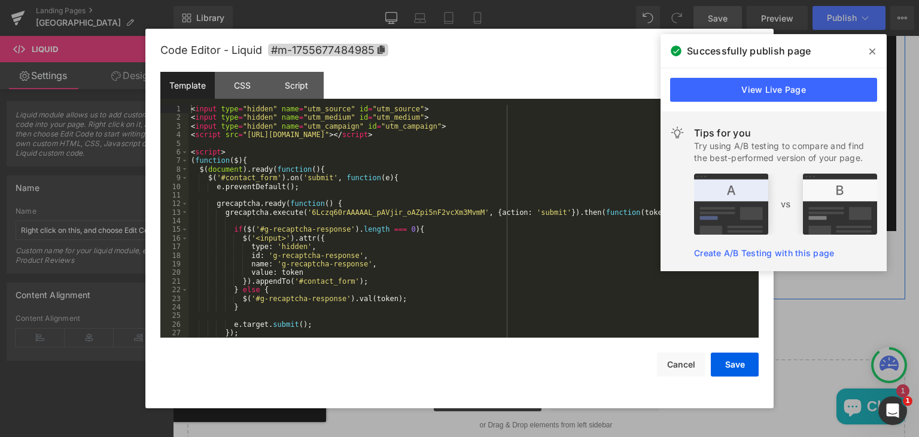
click at [377, 230] on icon "Main content" at bounding box center [380, 231] width 6 height 6
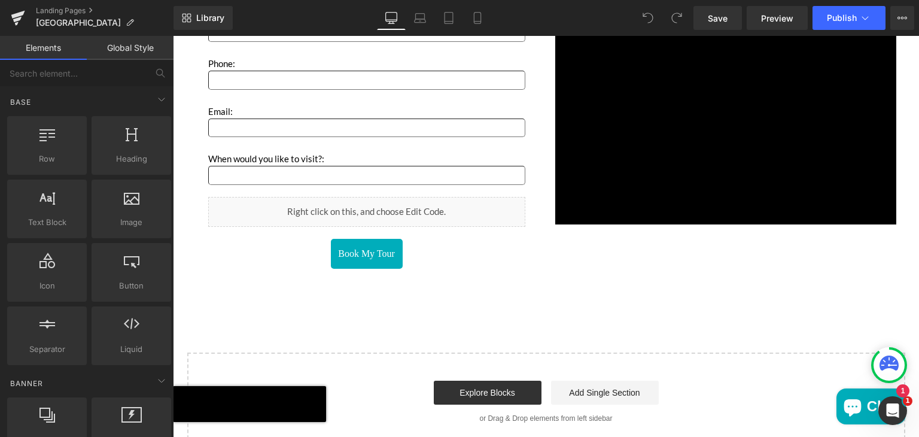
scroll to position [2026, 0]
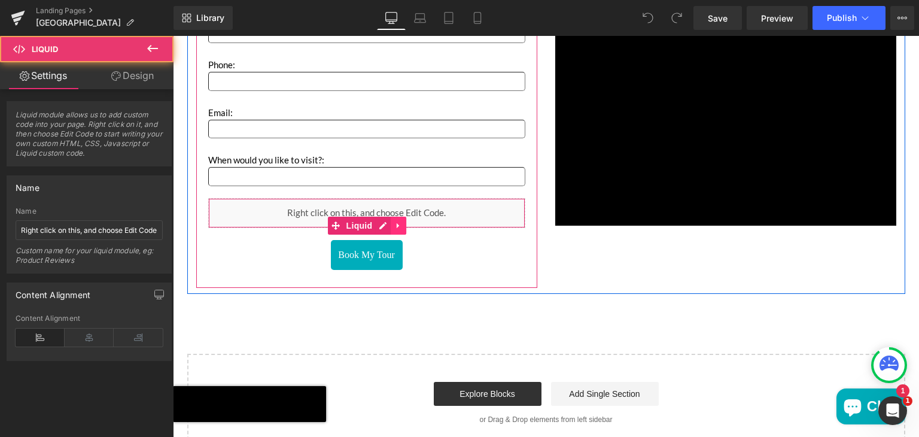
click at [401, 218] on div "Liquid" at bounding box center [366, 213] width 317 height 30
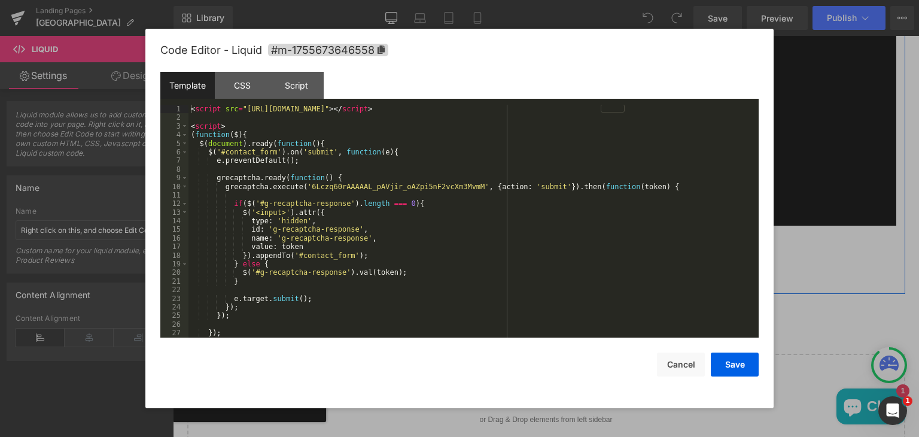
click at [378, 223] on icon "Main content" at bounding box center [380, 225] width 6 height 6
click at [673, 365] on button "Cancel" at bounding box center [681, 364] width 48 height 24
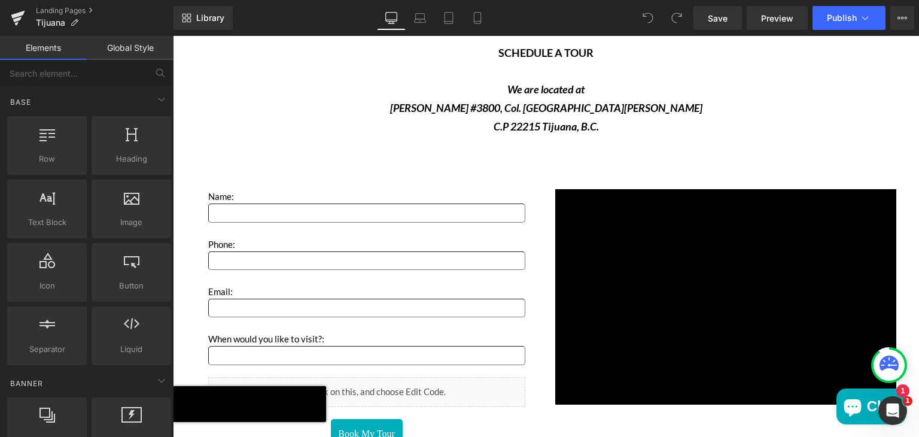
scroll to position [1988, 0]
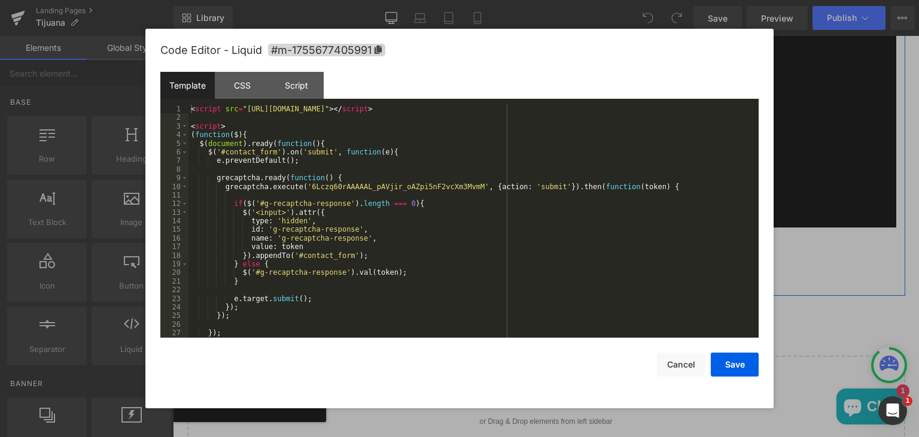
click at [379, 222] on icon "Main content" at bounding box center [383, 226] width 8 height 9
click at [191, 111] on div "< script src = "[URL][DOMAIN_NAME]" > </ script > < script > ( function ( $ ) {…" at bounding box center [470, 230] width 565 height 250
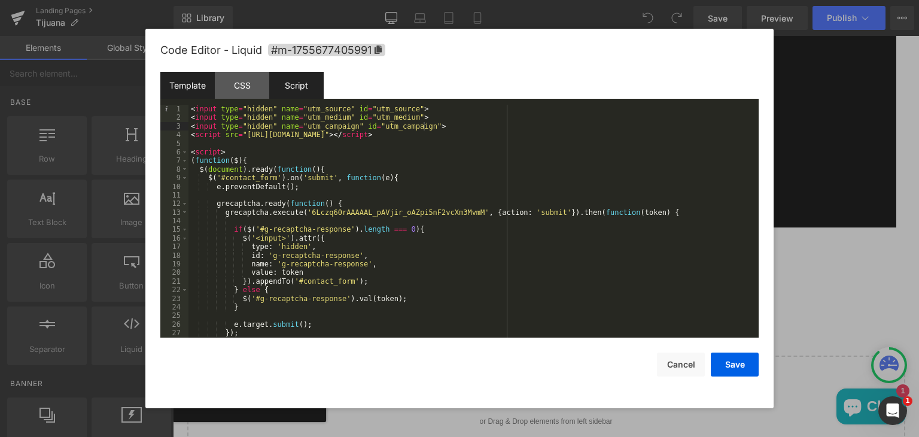
click at [295, 83] on div "Script" at bounding box center [296, 85] width 54 height 27
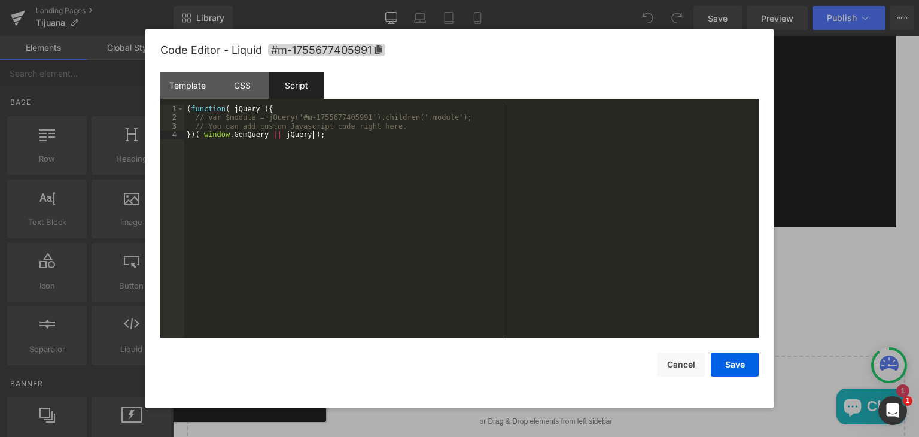
click at [229, 154] on div "( function ( jQuery ) { // var $module = jQuery('#m-1755677405991').children('.…" at bounding box center [471, 230] width 574 height 250
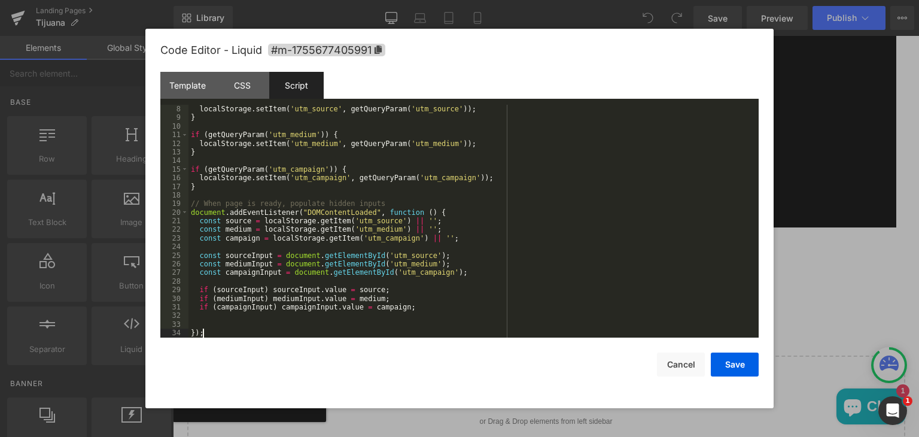
scroll to position [60, 0]
click at [191, 77] on div "Template" at bounding box center [187, 85] width 54 height 27
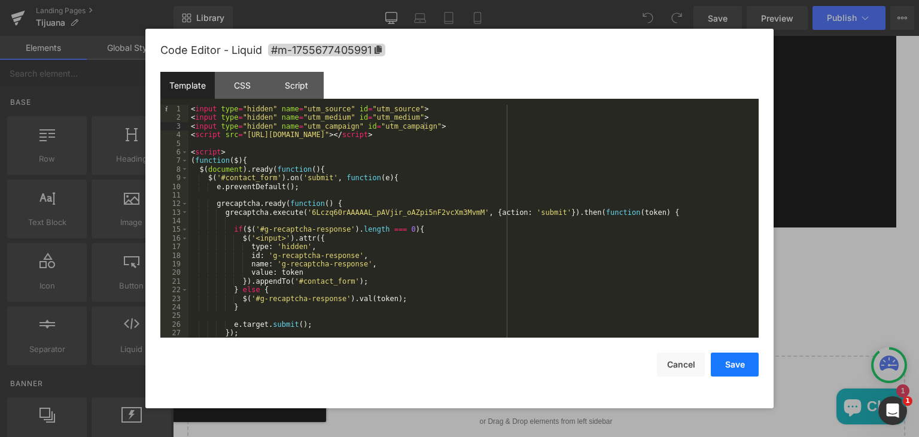
click at [725, 364] on button "Save" at bounding box center [734, 364] width 48 height 24
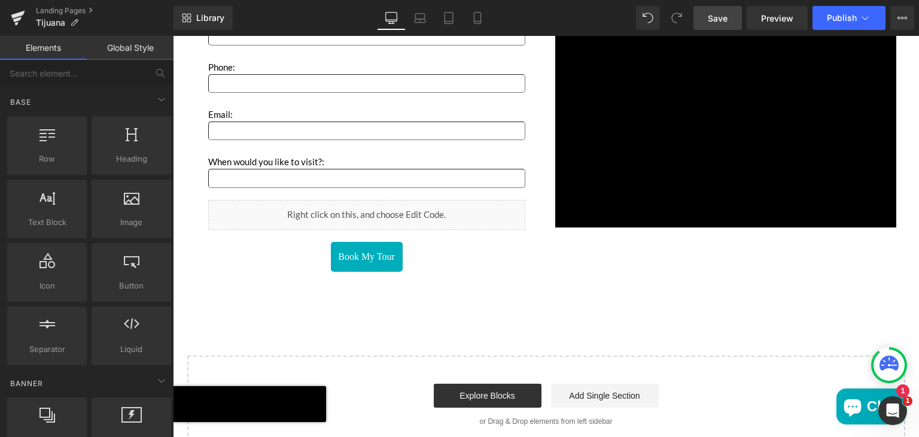
click at [725, 25] on link "Save" at bounding box center [717, 18] width 48 height 24
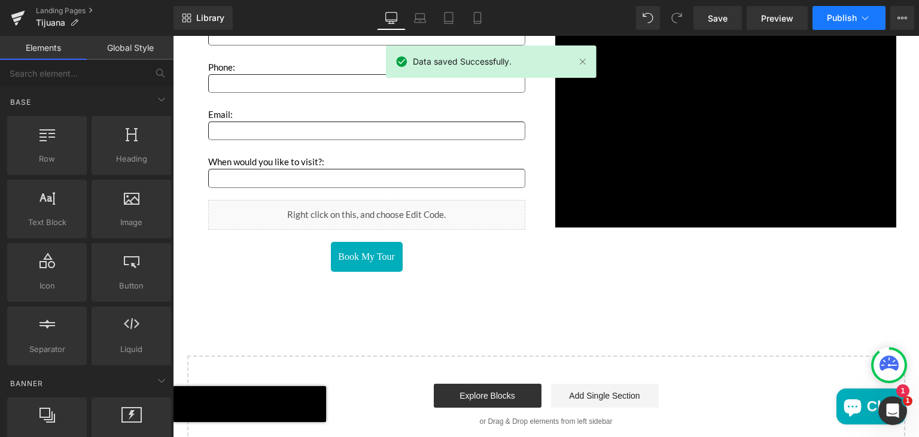
click at [838, 14] on span "Publish" at bounding box center [841, 18] width 30 height 10
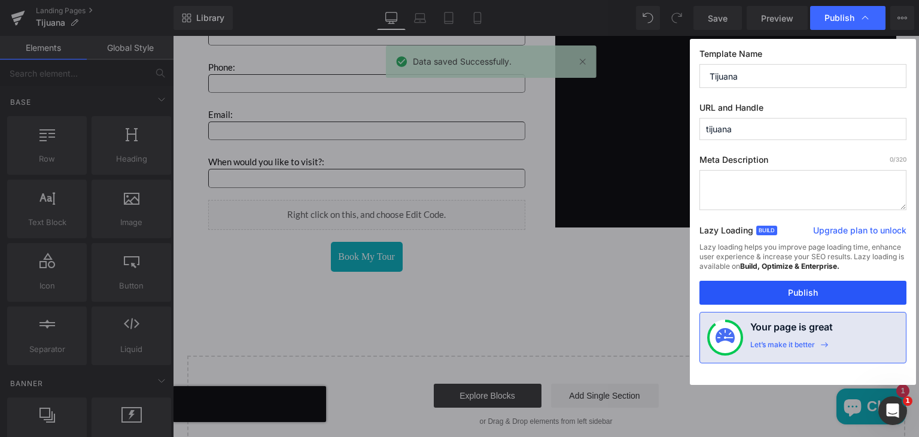
click at [765, 289] on button "Publish" at bounding box center [802, 292] width 207 height 24
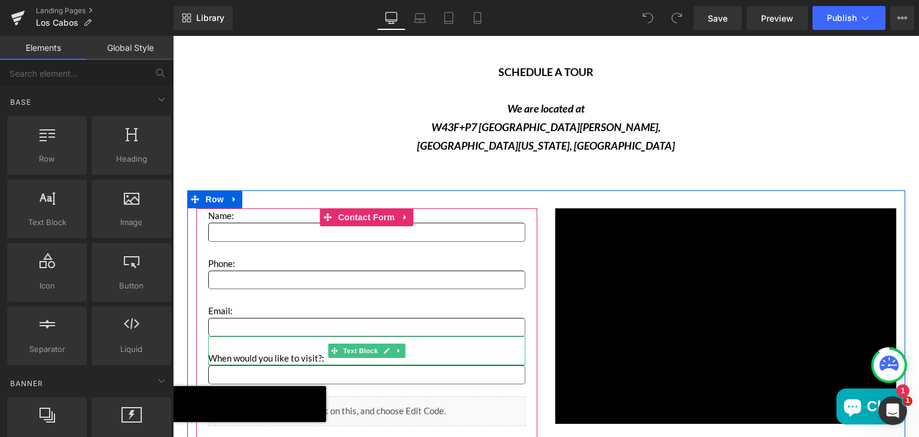
scroll to position [1879, 0]
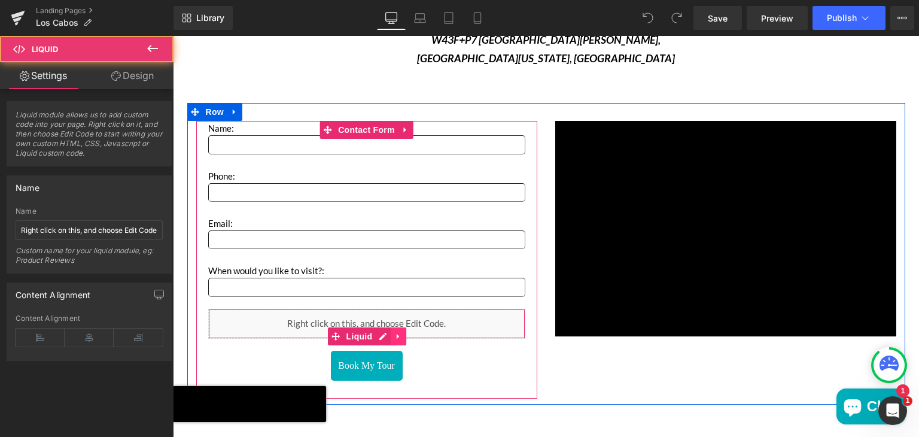
click at [390, 327] on div "Liquid" at bounding box center [366, 324] width 317 height 30
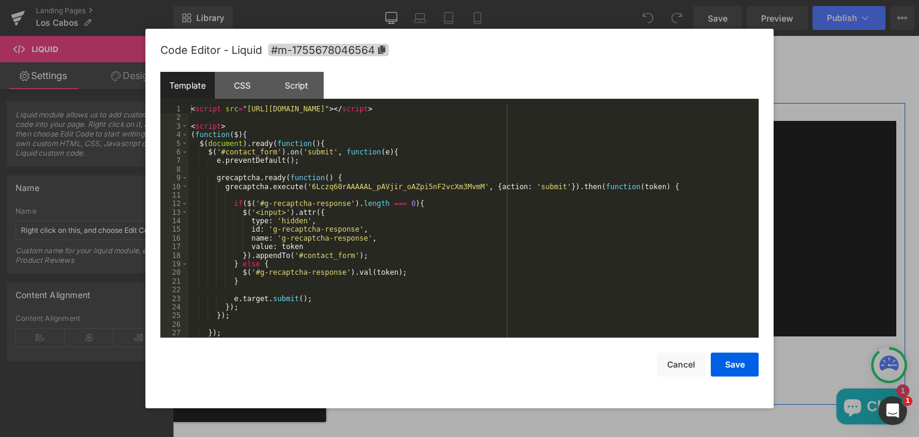
click at [379, 334] on icon "Main content" at bounding box center [382, 335] width 7 height 7
click at [298, 83] on div "Script" at bounding box center [296, 85] width 54 height 27
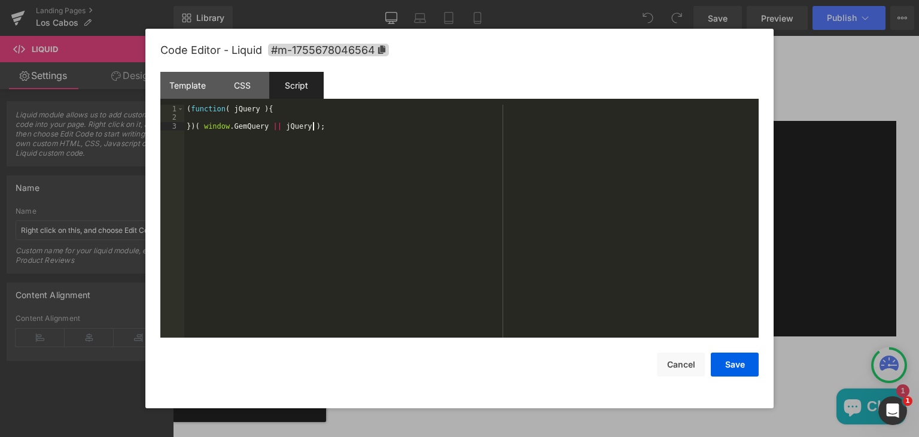
click at [339, 196] on div "( function ( jQuery ) { }) ( window . GemQuery || jQuery ) ;" at bounding box center [471, 230] width 574 height 250
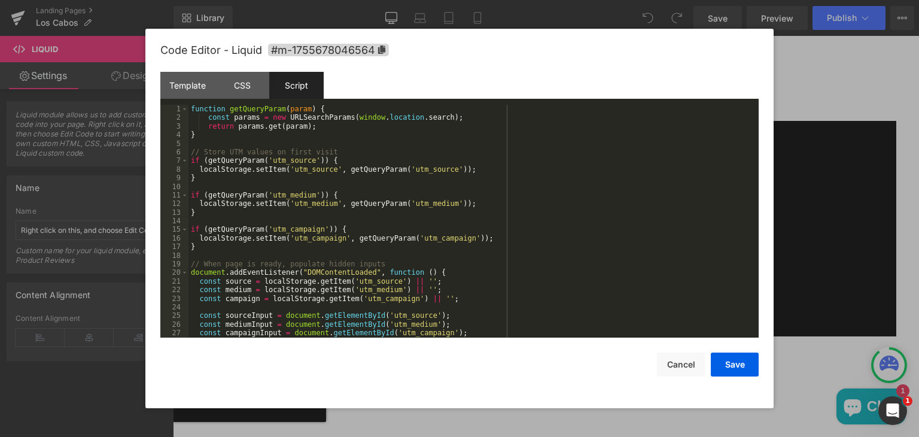
scroll to position [0, 0]
click at [194, 83] on div "Template" at bounding box center [187, 85] width 54 height 27
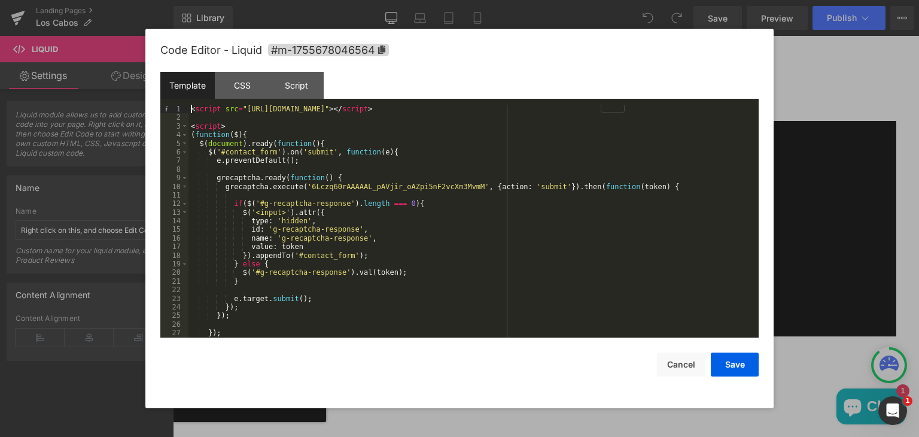
click at [191, 108] on div "< script src = "https://www.google.com/recaptcha/api.js?render=6Lczq60rAAAAAL_p…" at bounding box center [470, 230] width 565 height 250
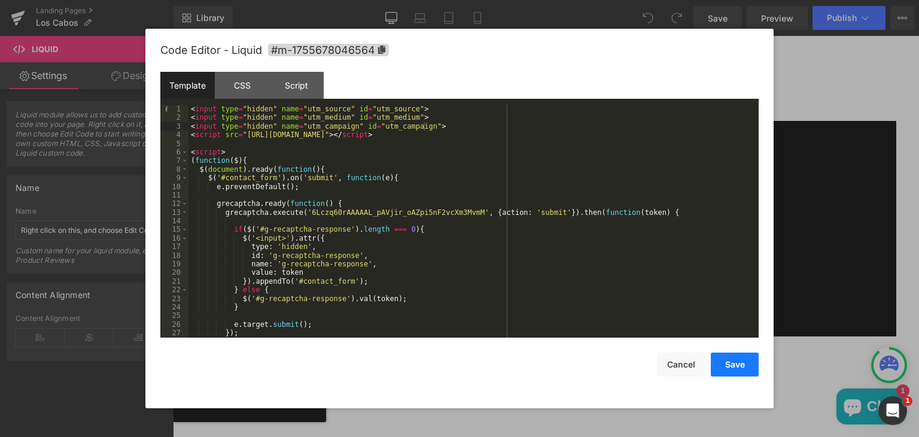
click at [719, 365] on button "Save" at bounding box center [734, 364] width 48 height 24
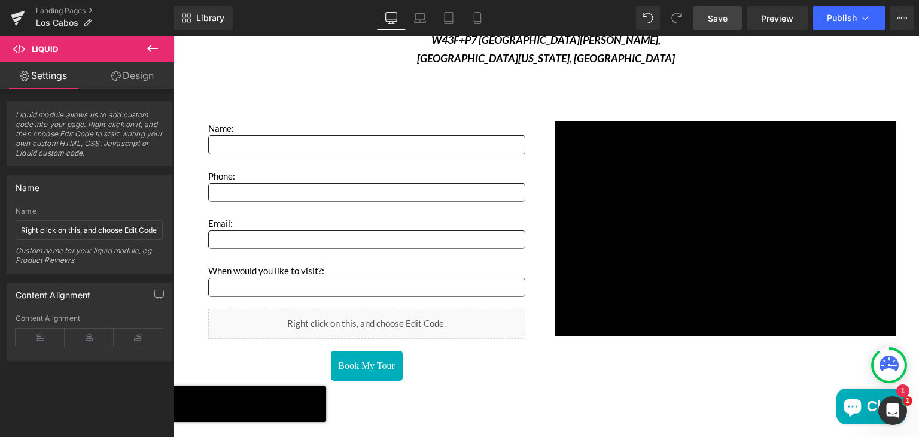
click at [727, 13] on span "Save" at bounding box center [717, 18] width 20 height 13
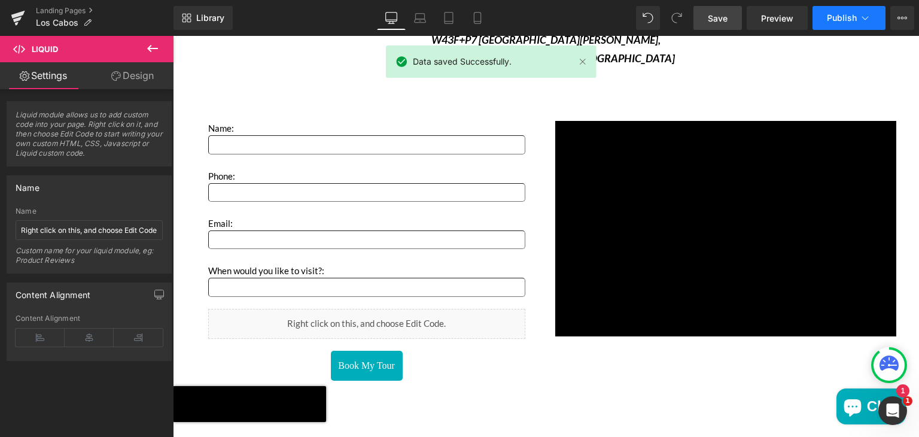
click at [855, 16] on span "Publish" at bounding box center [841, 18] width 30 height 10
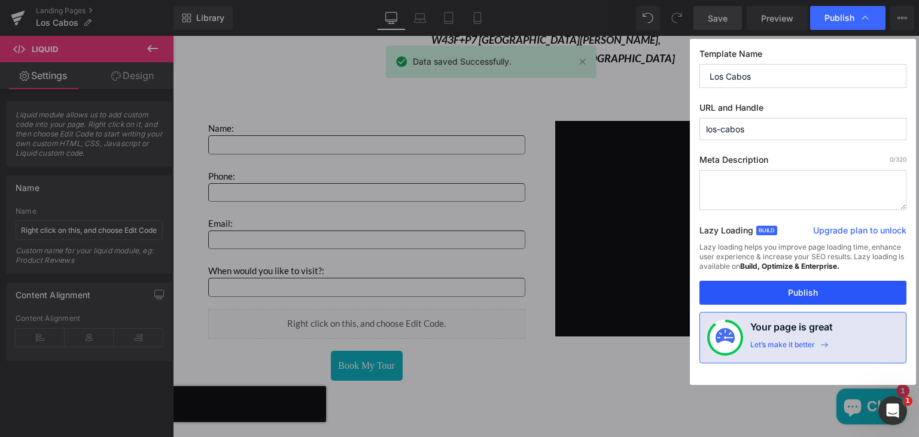
click at [785, 284] on button "Publish" at bounding box center [802, 292] width 207 height 24
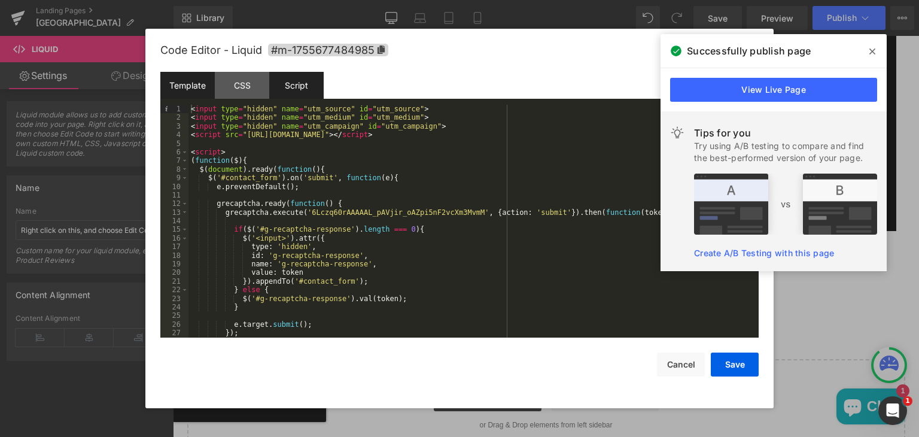
click at [298, 83] on div "Script" at bounding box center [296, 85] width 54 height 27
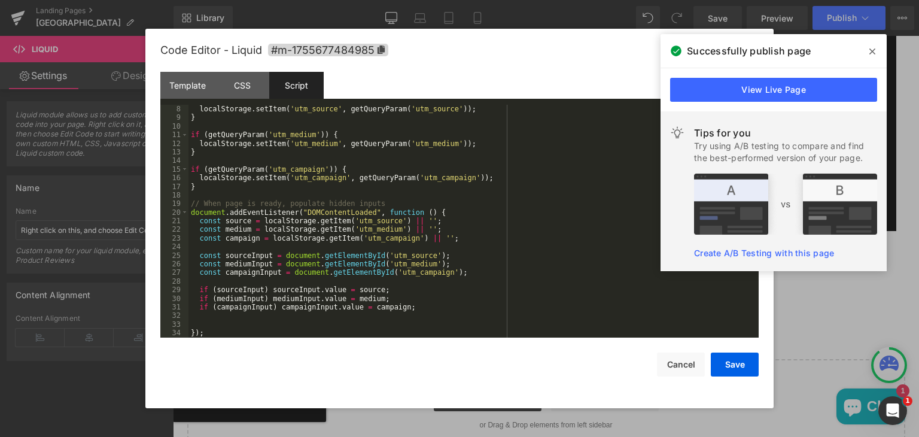
scroll to position [60, 0]
click at [517, 286] on div "localStorage . setItem ( 'utm_source' , getQueryParam ( 'utm_source' )) ; } if …" at bounding box center [470, 230] width 565 height 250
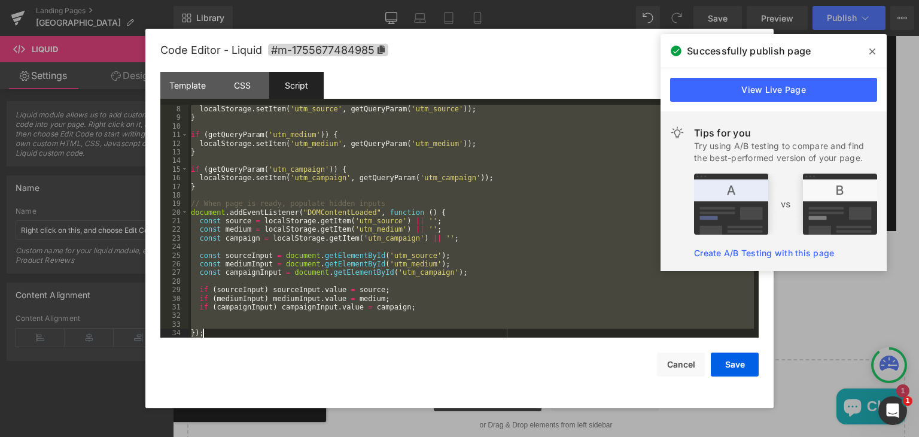
click at [517, 286] on div "localStorage . setItem ( 'utm_source' , getQueryParam ( 'utm_source' )) ; } if …" at bounding box center [470, 221] width 565 height 233
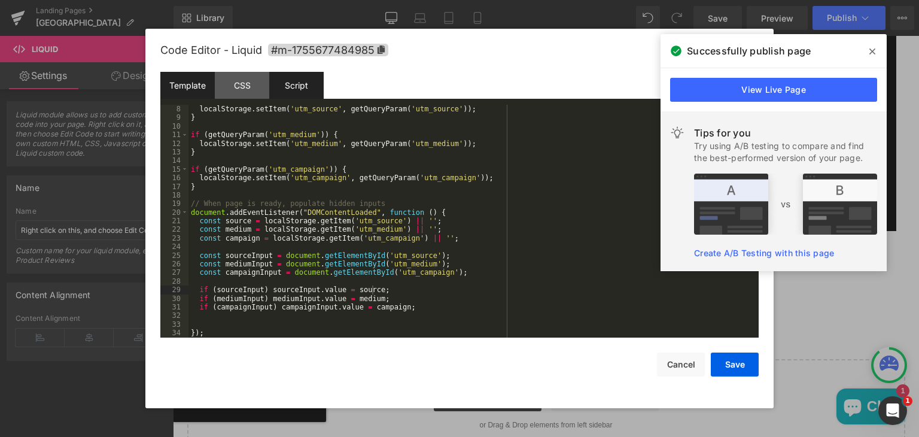
click at [203, 89] on div "Template" at bounding box center [187, 85] width 54 height 27
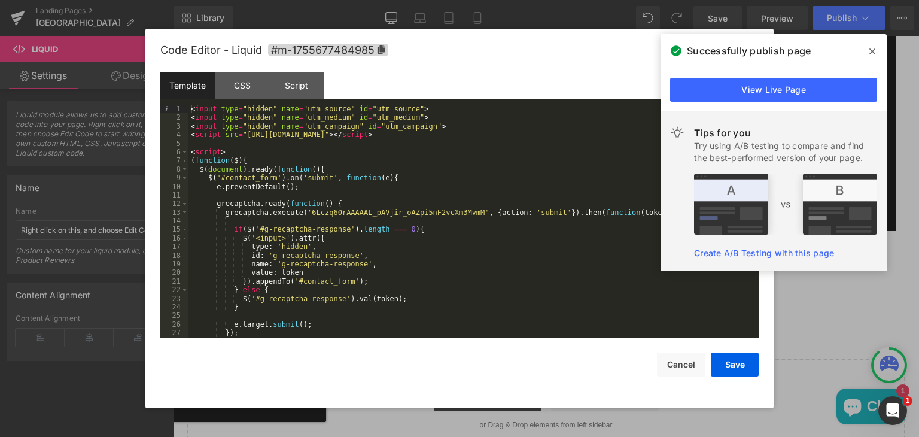
click at [418, 260] on div "< input type = "hidden" name = "utm_source" id = "utm_source" > < input type = …" at bounding box center [470, 230] width 565 height 250
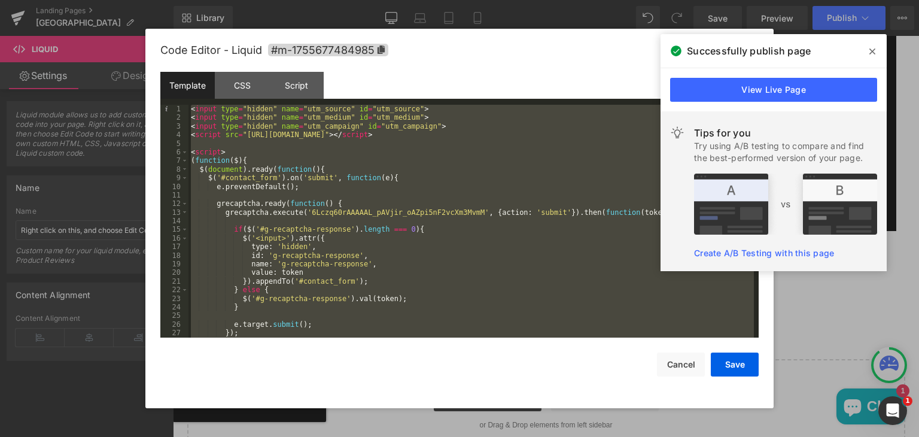
click at [418, 260] on div "< input type = "hidden" name = "utm_source" id = "utm_source" > < input type = …" at bounding box center [470, 221] width 565 height 233
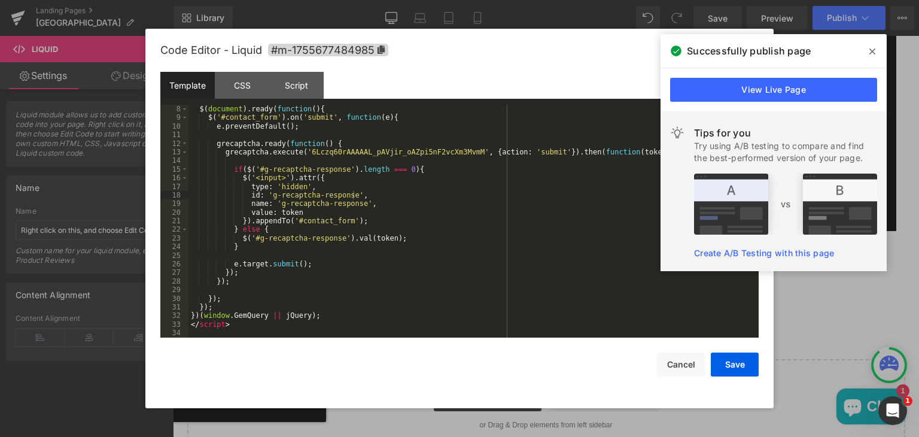
click at [869, 51] on icon at bounding box center [872, 52] width 6 height 10
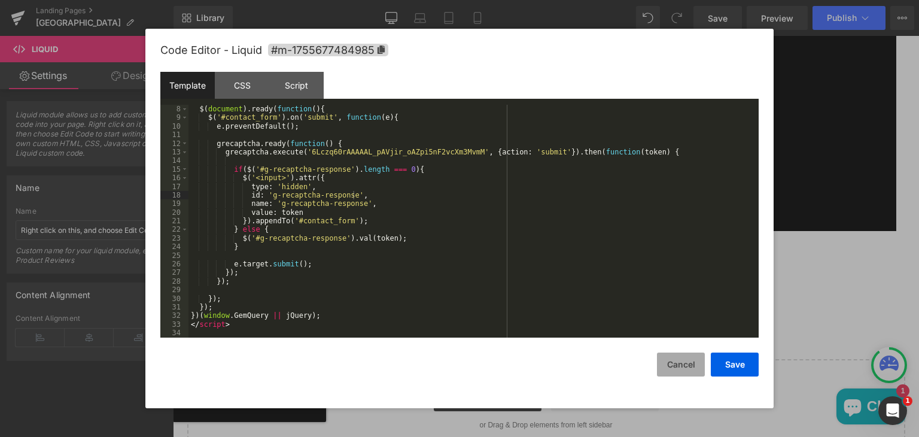
click at [680, 357] on button "Cancel" at bounding box center [681, 364] width 48 height 24
